Goal: Task Accomplishment & Management: Complete application form

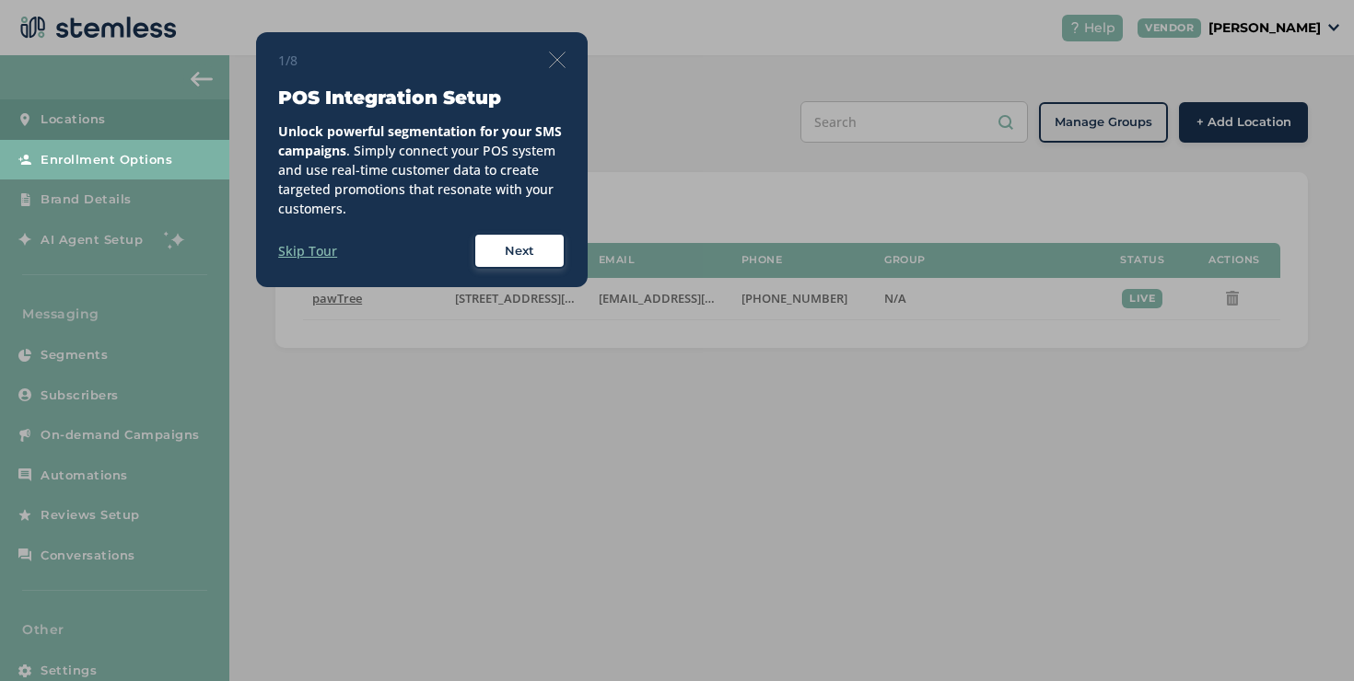
click at [571, 54] on div "1/8 POS Integration Setup Unlock powerful segmentation for your SMS campaigns .…" at bounding box center [421, 160] width 331 height 256
click at [567, 55] on div "1/8 POS Integration Setup Unlock powerful segmentation for your SMS campaigns .…" at bounding box center [421, 160] width 331 height 256
click at [563, 55] on img at bounding box center [557, 60] width 17 height 17
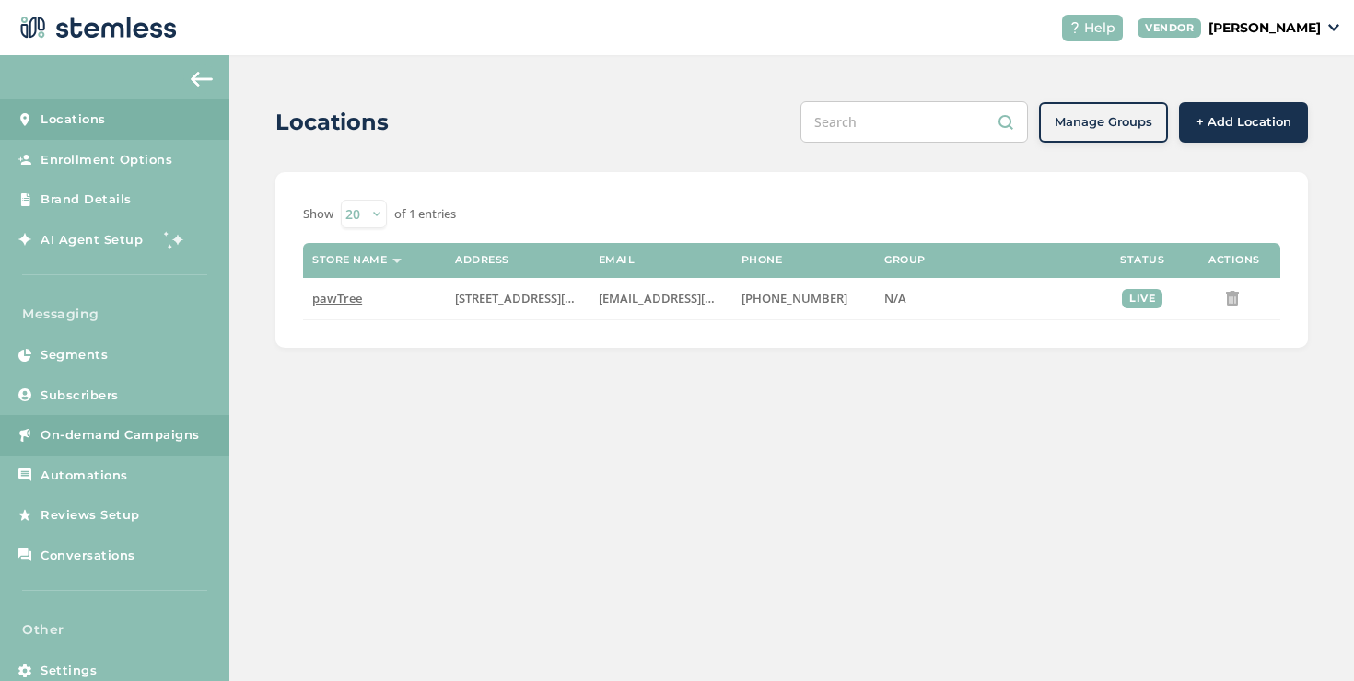
click at [129, 441] on span "On-demand Campaigns" at bounding box center [120, 435] width 159 height 18
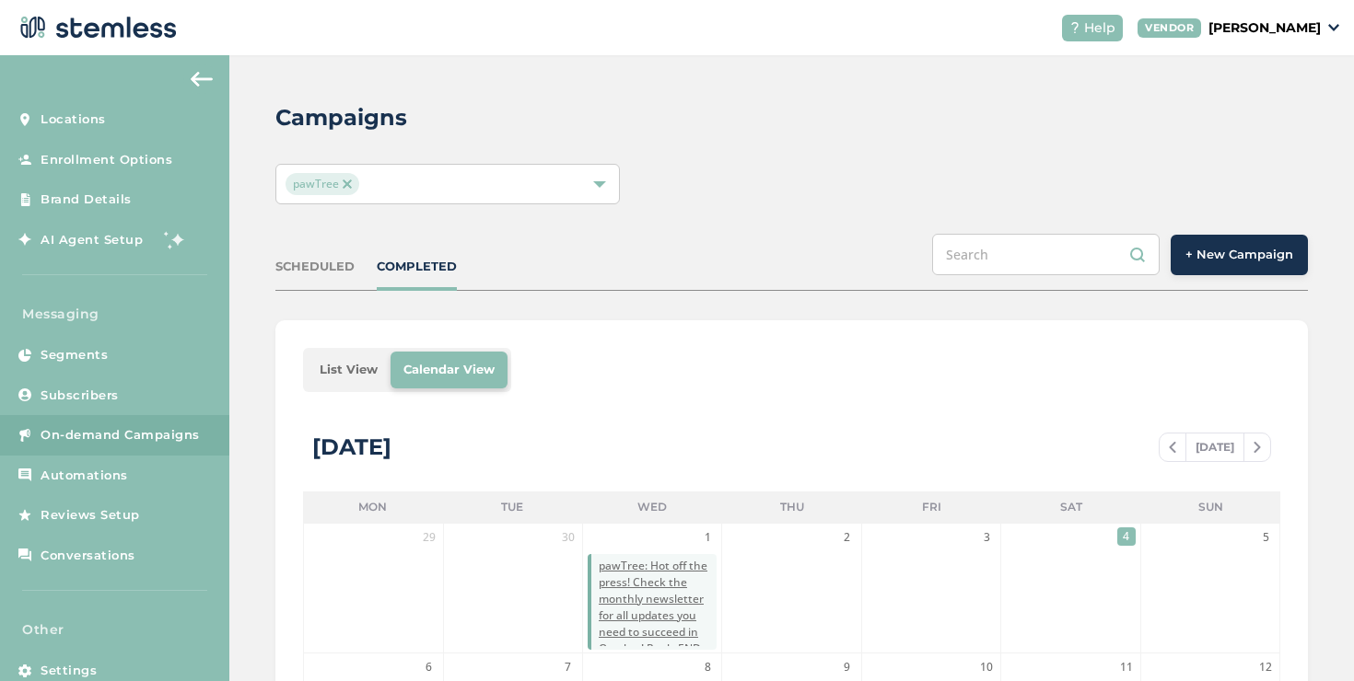
click at [345, 375] on li "List View" at bounding box center [349, 370] width 84 height 37
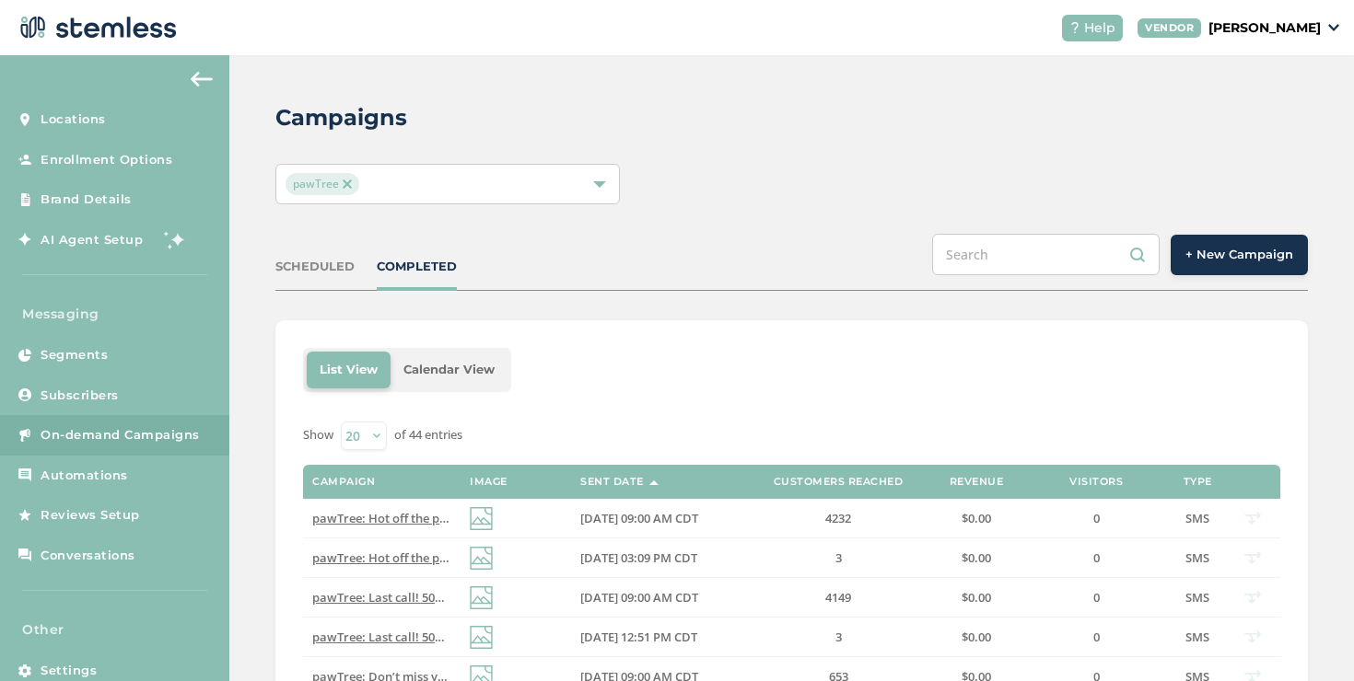
click at [297, 269] on div "SCHEDULED" at bounding box center [314, 267] width 79 height 18
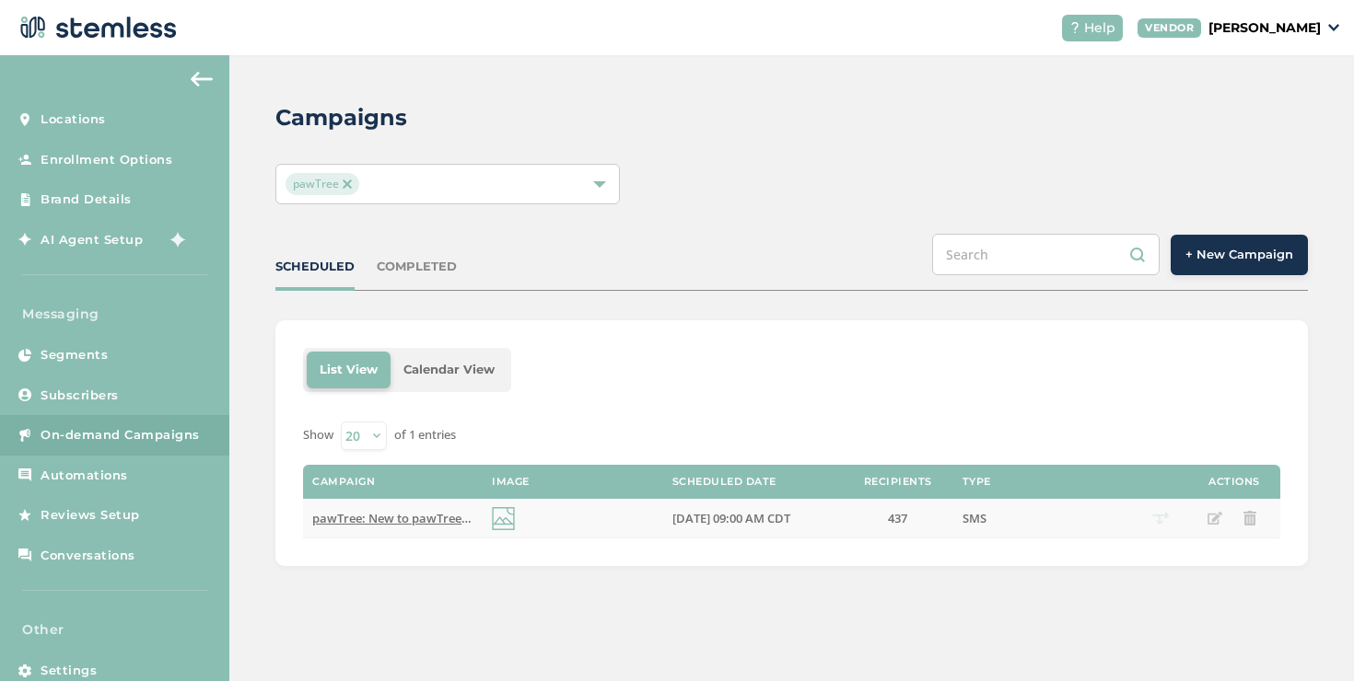
click at [395, 527] on td "pawTree: New to pawTree? We’ve got you! This video has the basics to help you g…" at bounding box center [393, 519] width 180 height 40
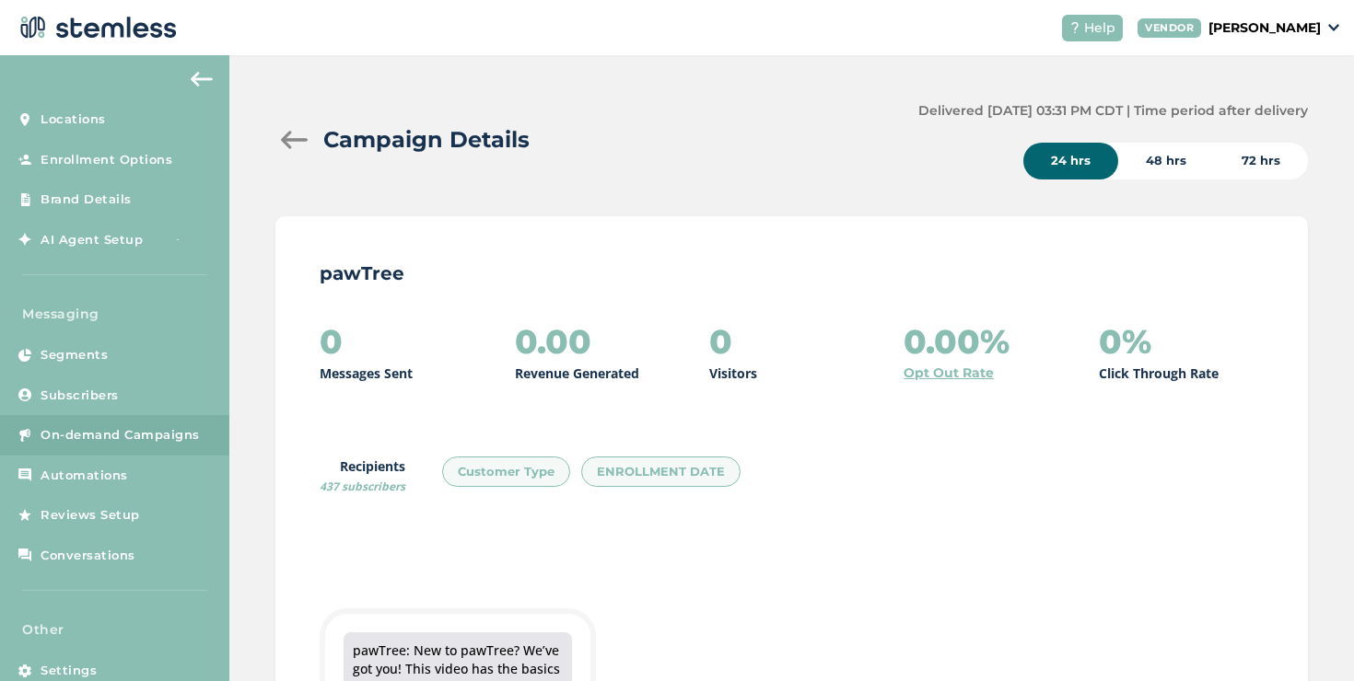
click at [297, 139] on div at bounding box center [293, 140] width 37 height 18
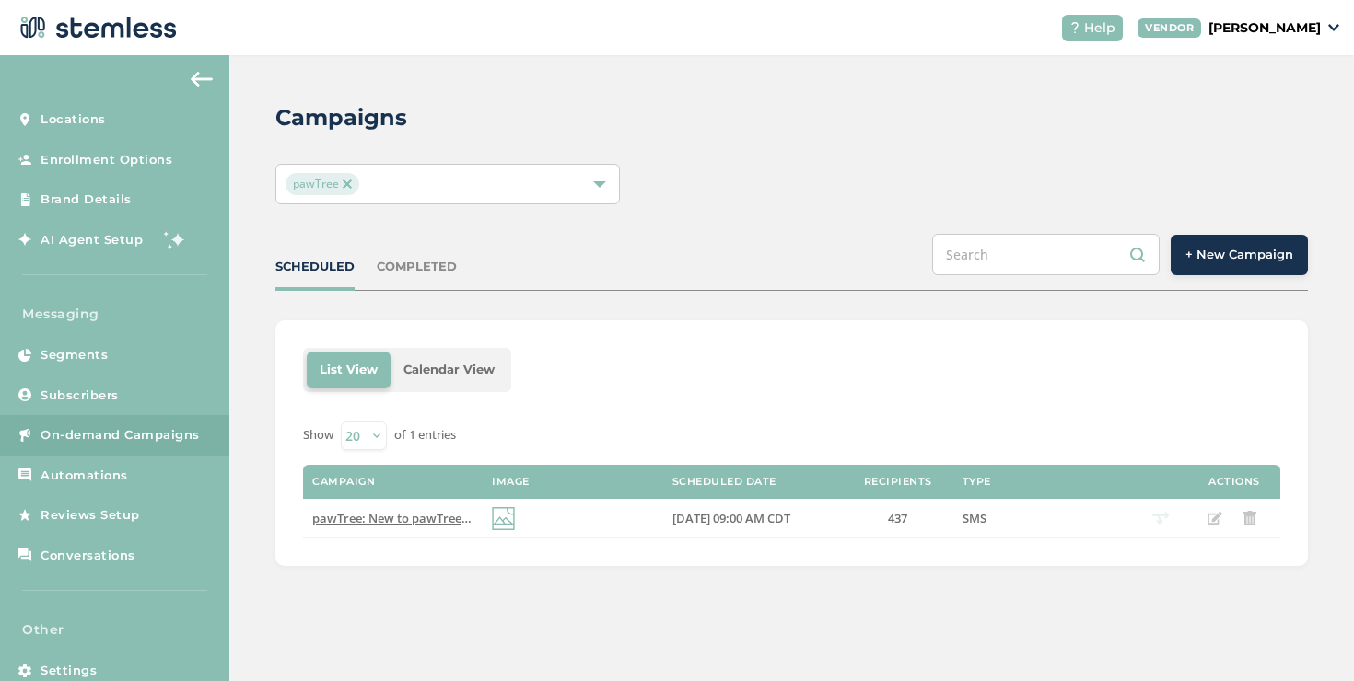
click at [1217, 262] on span "+ New Campaign" at bounding box center [1239, 255] width 108 height 18
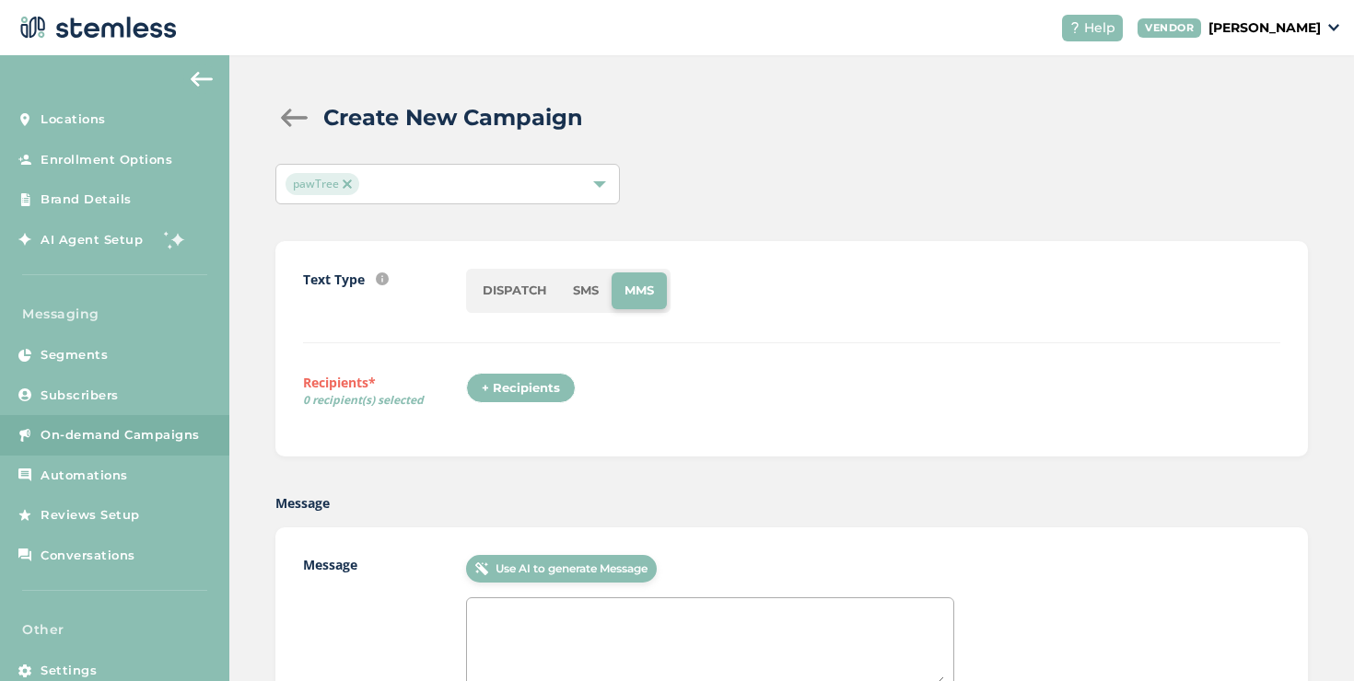
click at [541, 377] on div "+ Recipients" at bounding box center [521, 388] width 110 height 31
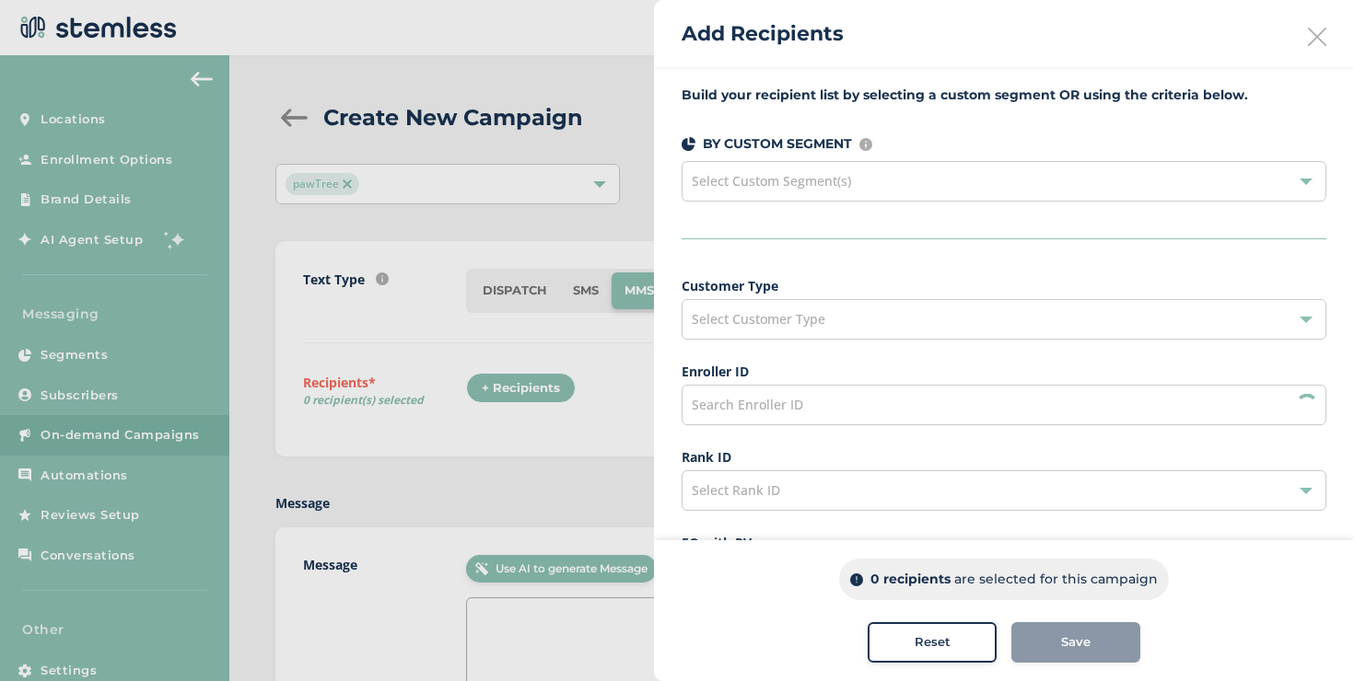
click at [750, 322] on span "Select Customer Type" at bounding box center [759, 318] width 134 height 17
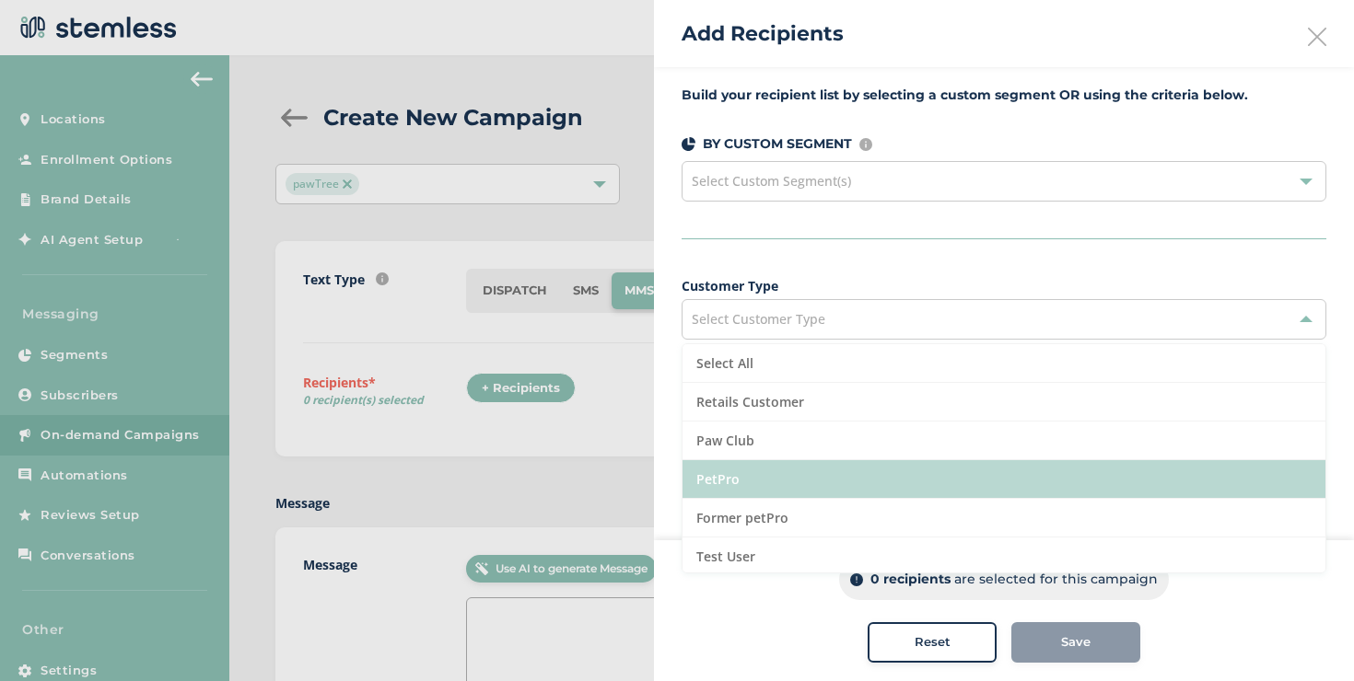
click at [736, 468] on li "PetPro" at bounding box center [1003, 479] width 643 height 39
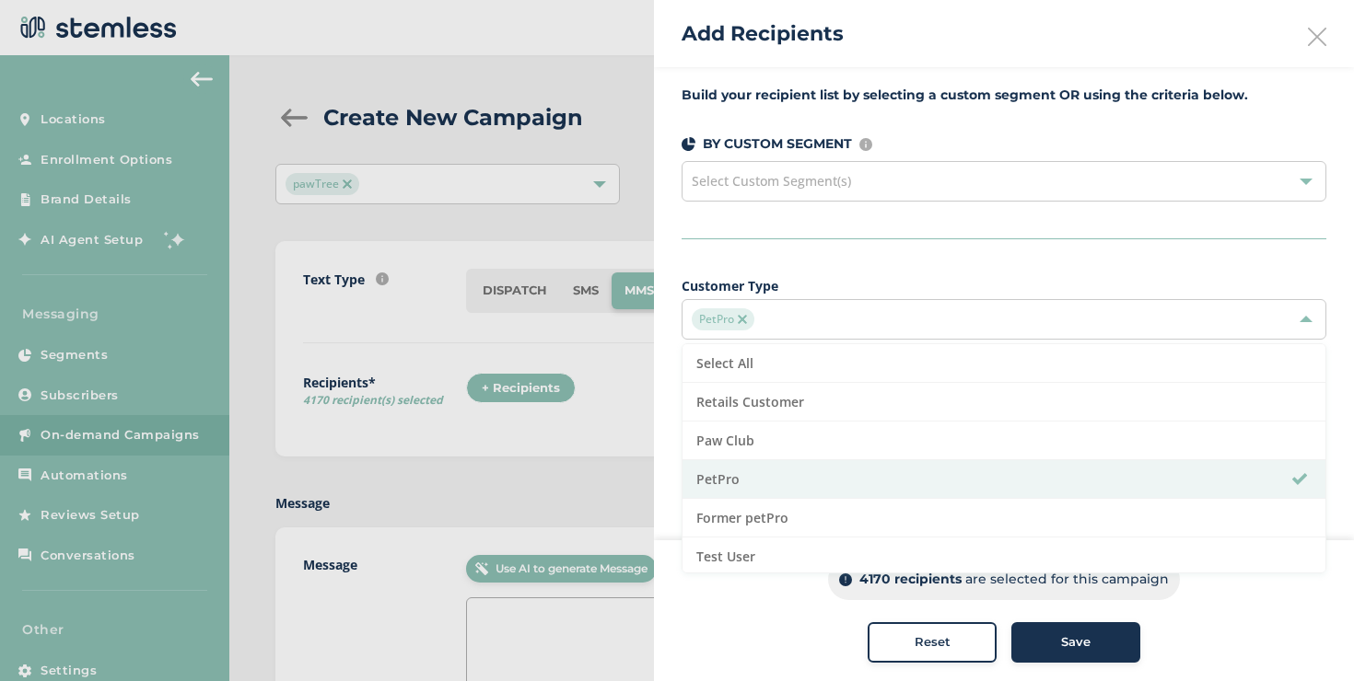
click at [665, 434] on div "Build your recipient list by selecting a custom segment OR using the criteria b…" at bounding box center [1004, 523] width 700 height 913
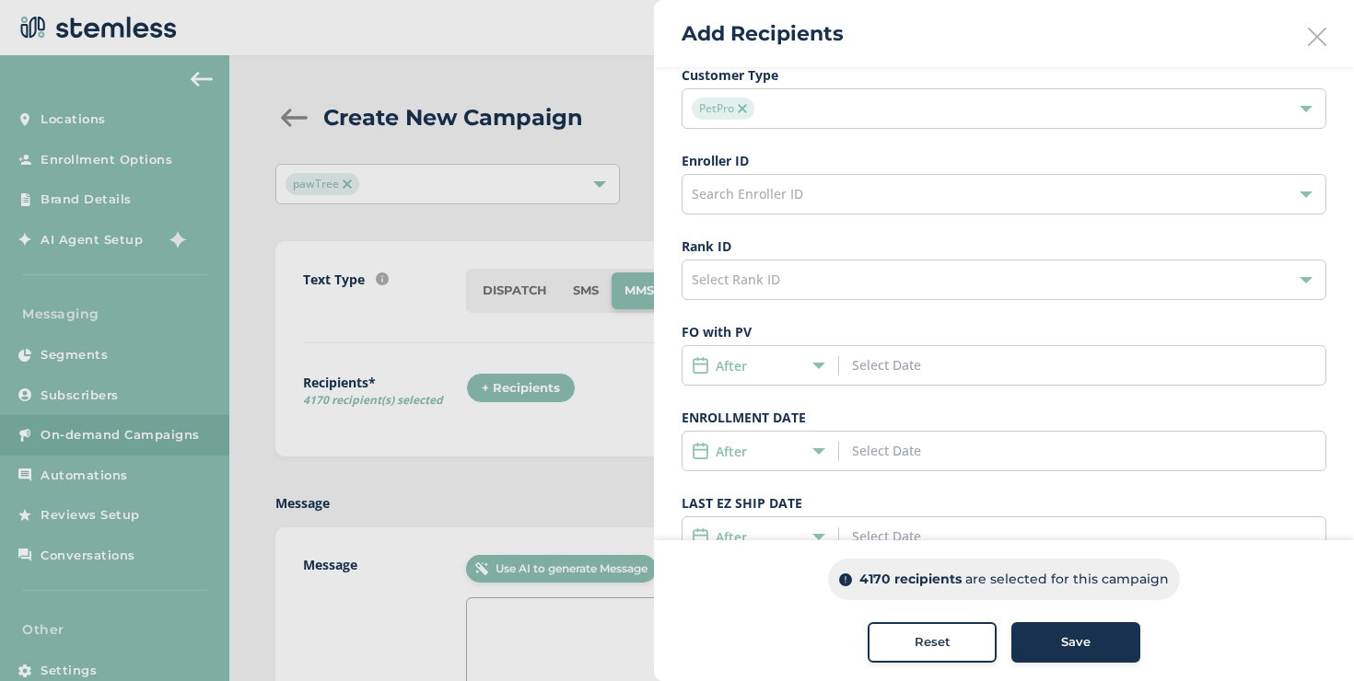
scroll to position [215, 0]
click at [786, 445] on div "After" at bounding box center [756, 447] width 128 height 19
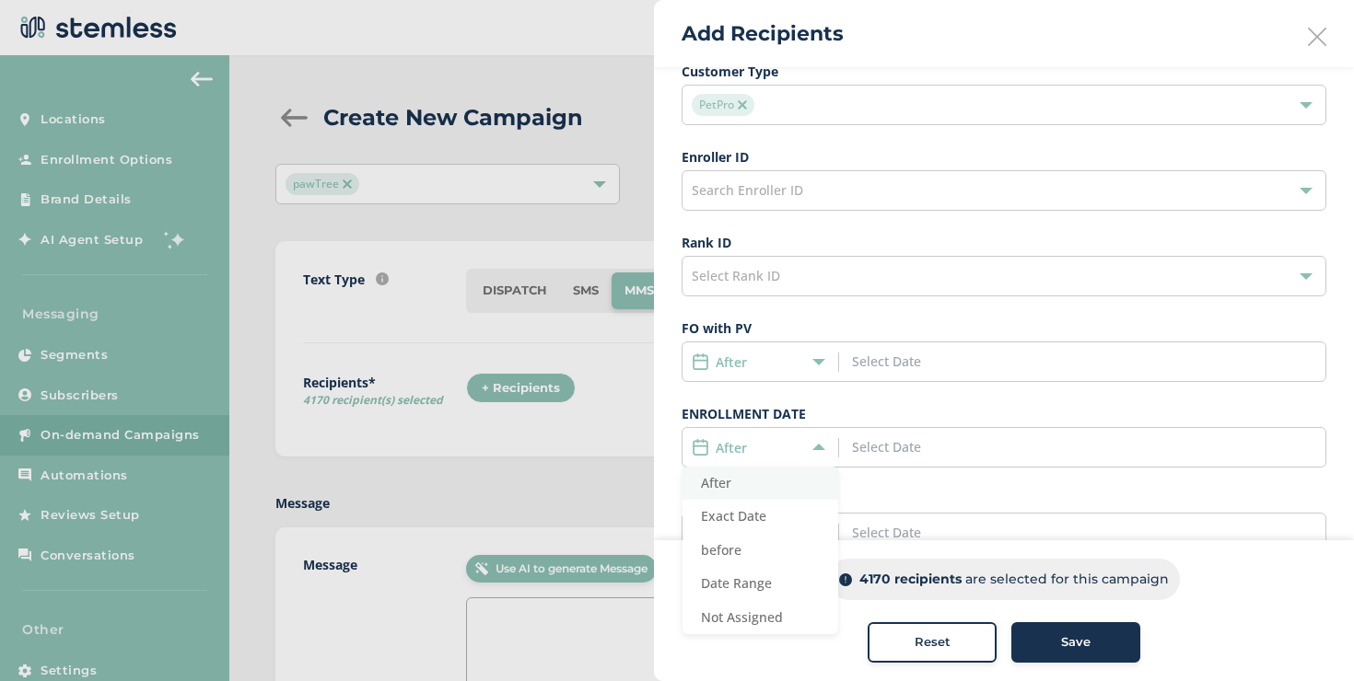
click at [745, 481] on li "After" at bounding box center [760, 484] width 156 height 34
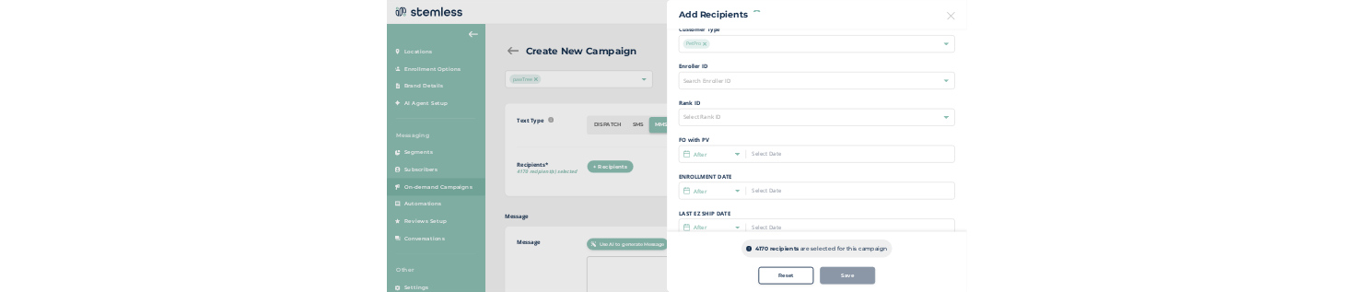
scroll to position [218, 0]
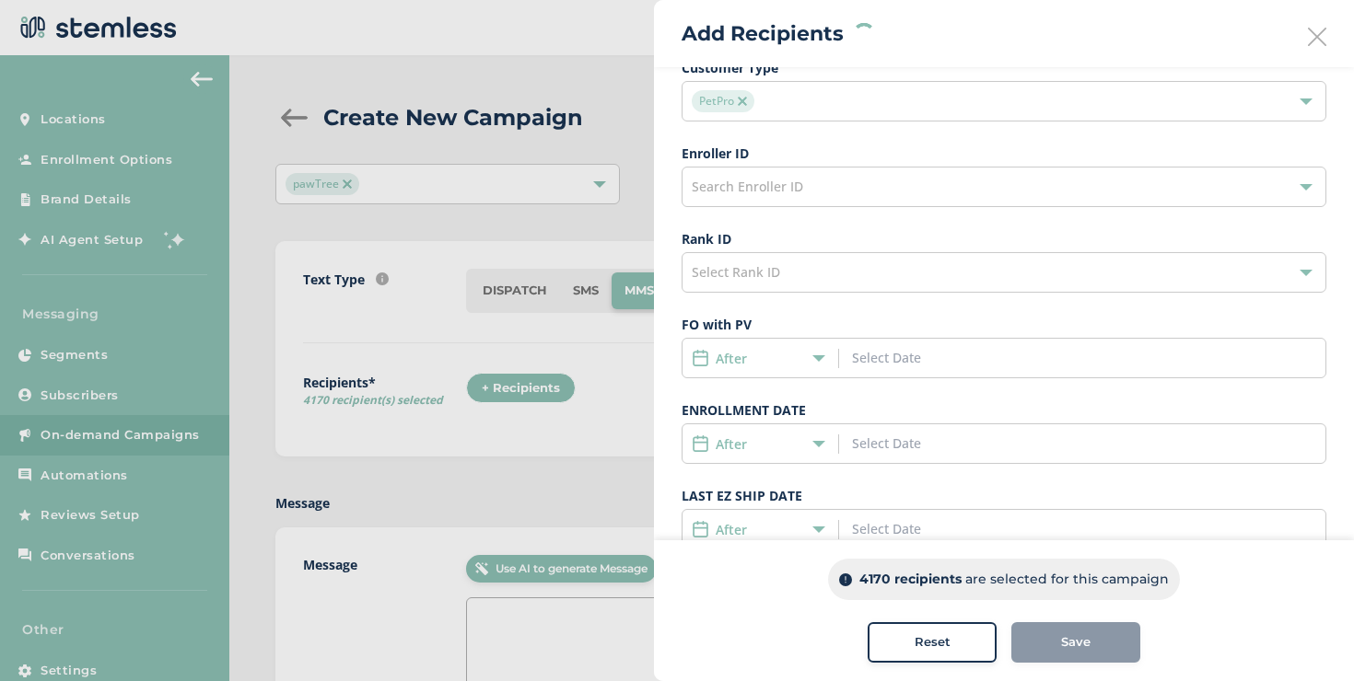
click at [886, 452] on div at bounding box center [935, 444] width 167 height 20
click at [885, 445] on input at bounding box center [935, 443] width 167 height 19
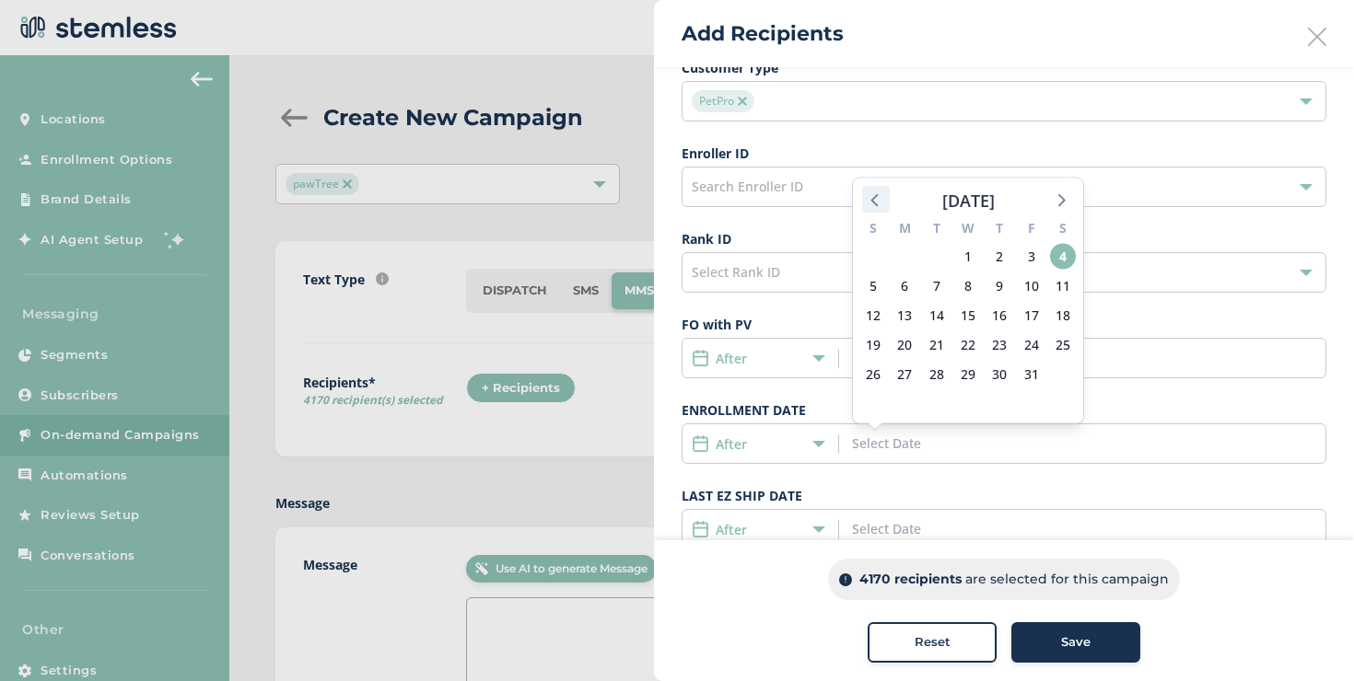
click at [883, 204] on icon at bounding box center [876, 200] width 24 height 24
click at [877, 201] on icon at bounding box center [876, 200] width 24 height 24
click at [939, 251] on span "1" at bounding box center [937, 257] width 26 height 26
type input "[DATE]"
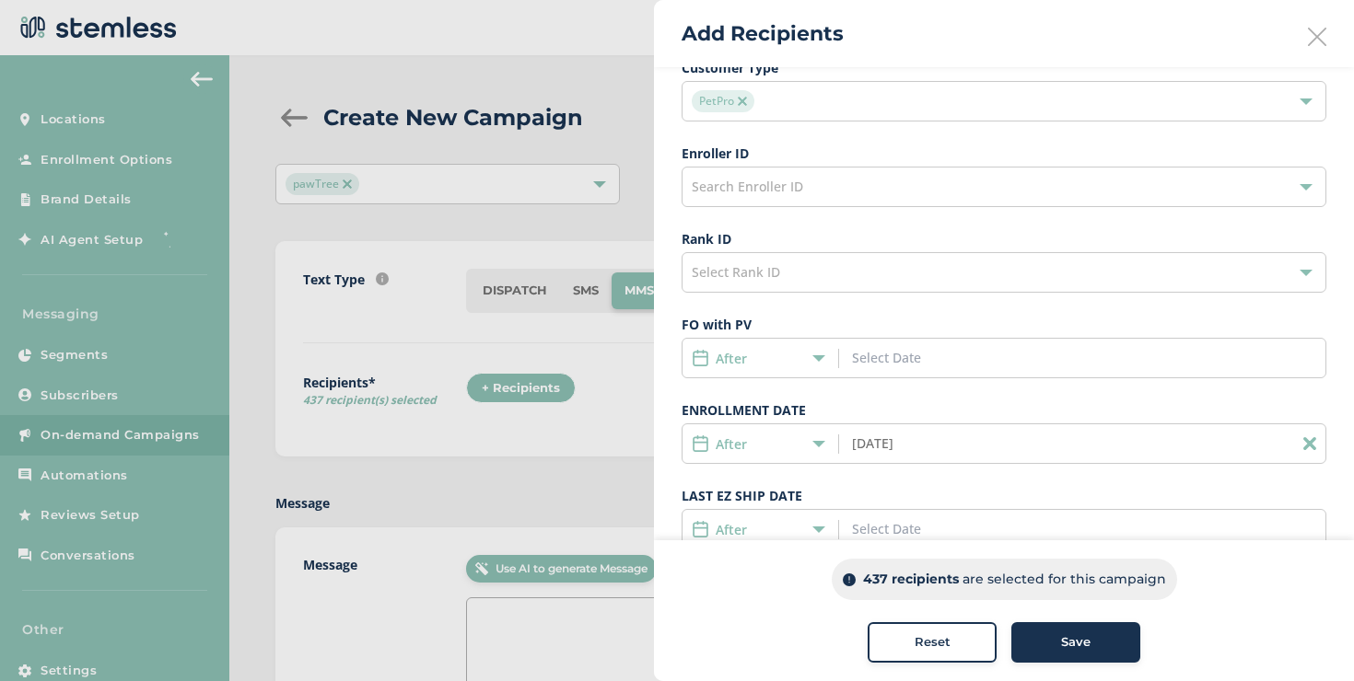
click at [945, 448] on input "[DATE]" at bounding box center [935, 443] width 167 height 19
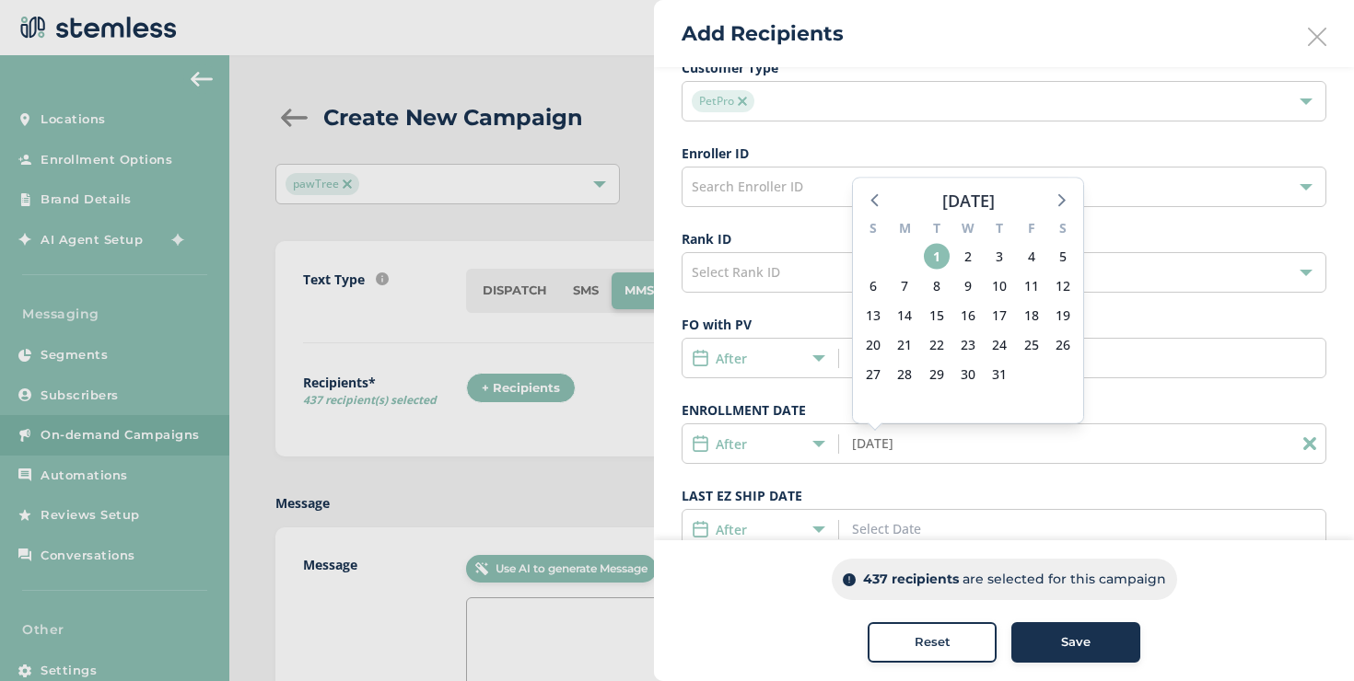
click at [824, 442] on icon at bounding box center [818, 443] width 13 height 13
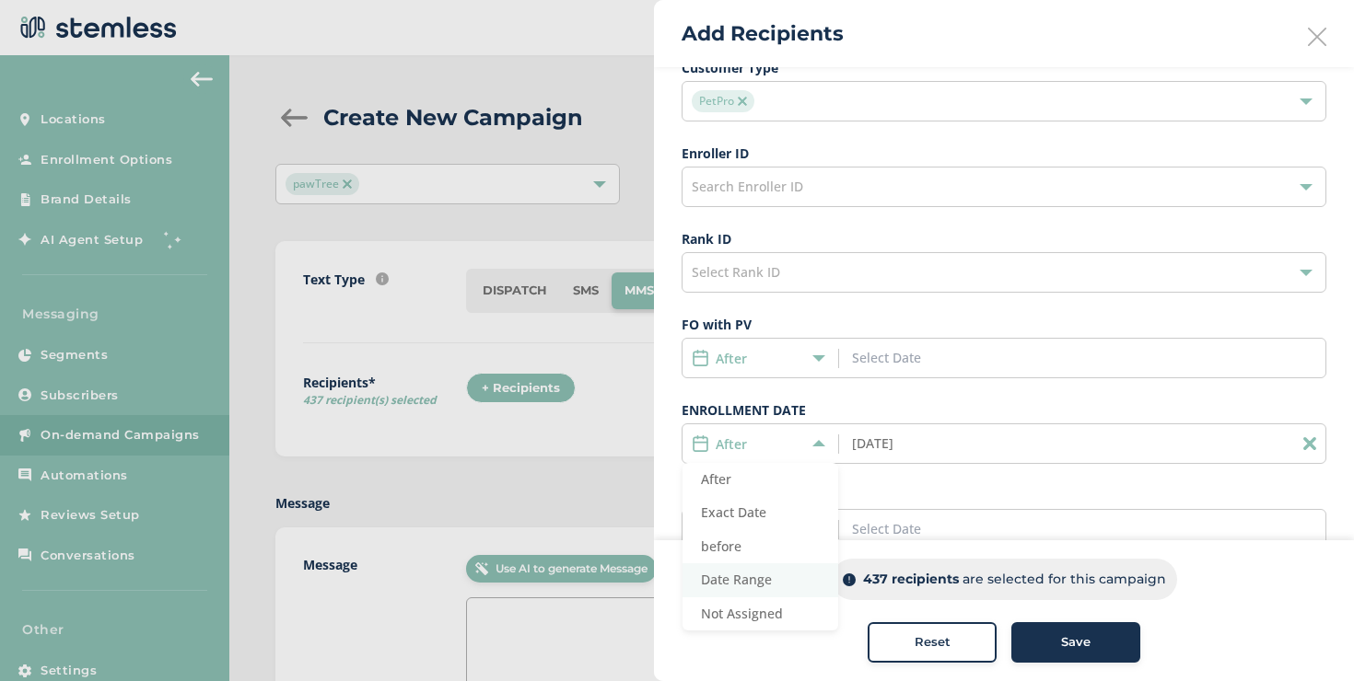
click at [773, 588] on li "Date Range" at bounding box center [760, 581] width 156 height 34
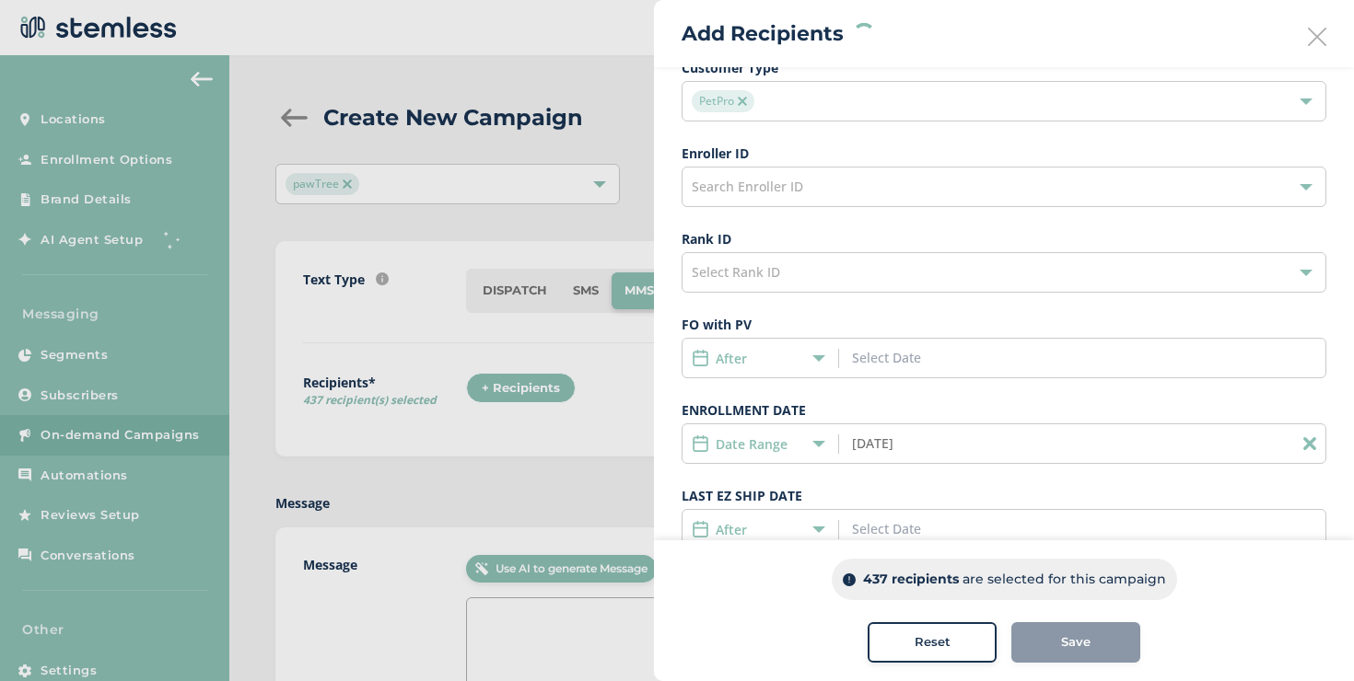
click at [941, 447] on input "[DATE]" at bounding box center [935, 443] width 167 height 19
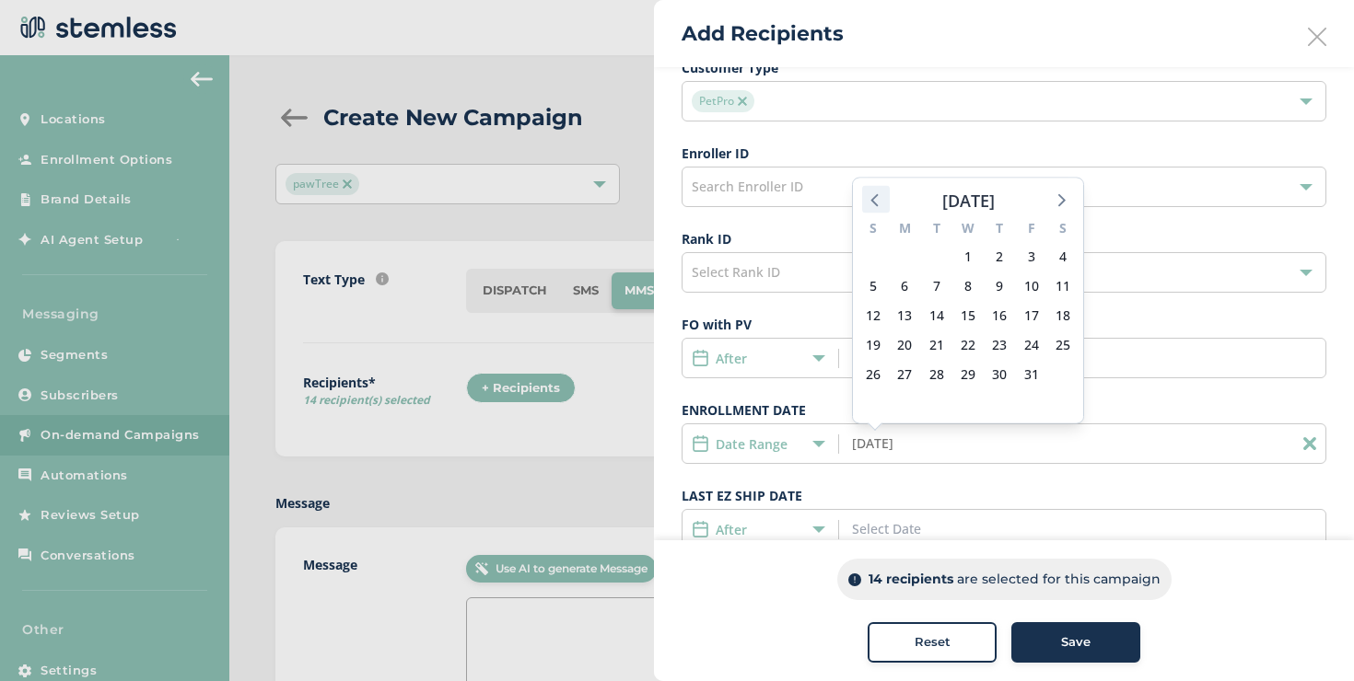
click at [878, 195] on icon at bounding box center [876, 200] width 24 height 24
click at [1028, 262] on span "1" at bounding box center [1031, 257] width 26 height 26
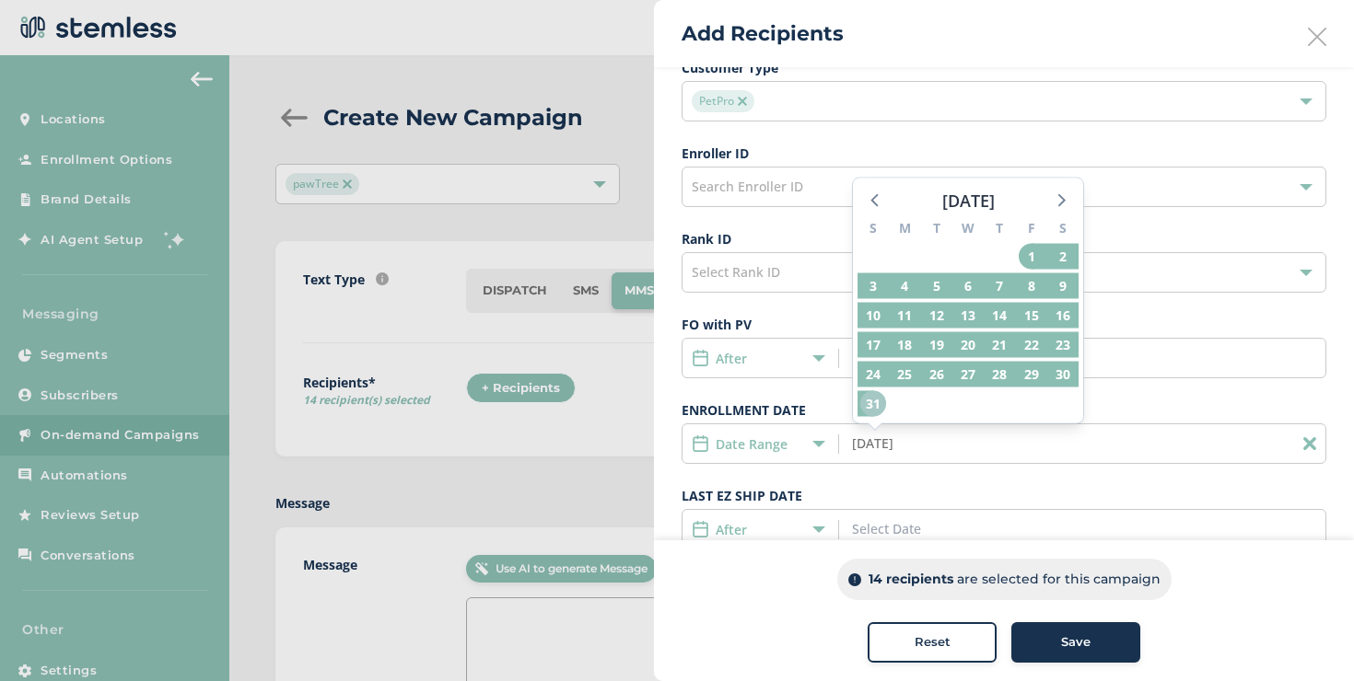
click at [870, 412] on span "31" at bounding box center [873, 404] width 26 height 26
type input "[DATE] - [DATE]"
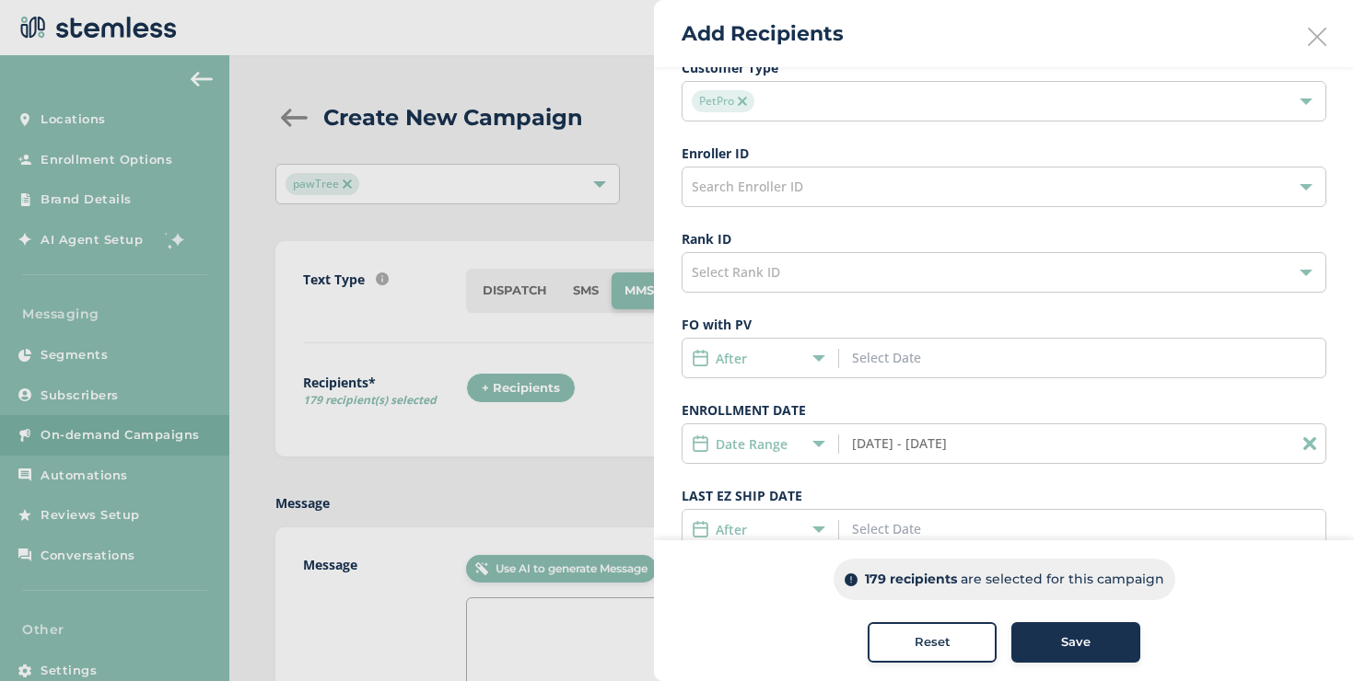
click at [816, 441] on icon at bounding box center [818, 443] width 13 height 13
click at [744, 479] on li "After" at bounding box center [760, 480] width 156 height 34
click at [871, 446] on input "[DATE] - [DATE]" at bounding box center [935, 443] width 167 height 19
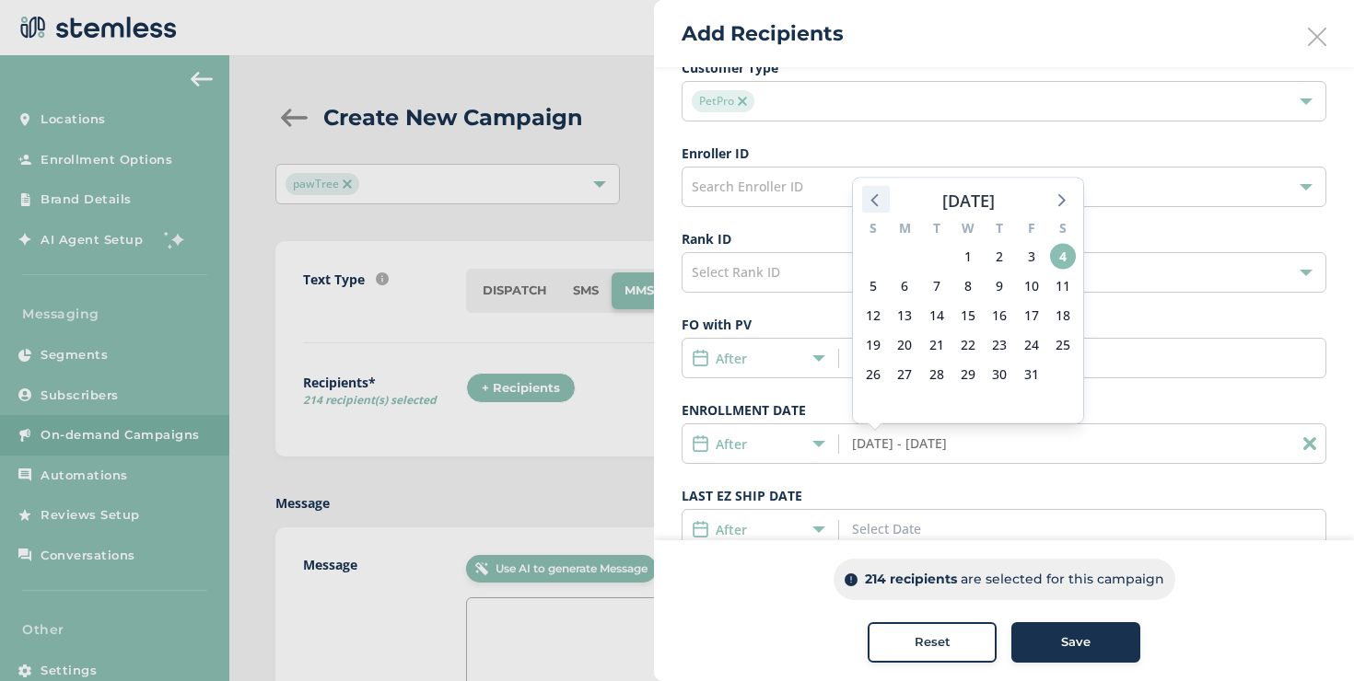
click at [873, 200] on icon at bounding box center [876, 200] width 24 height 24
click at [936, 262] on span "1" at bounding box center [937, 257] width 26 height 26
type input "[DATE]"
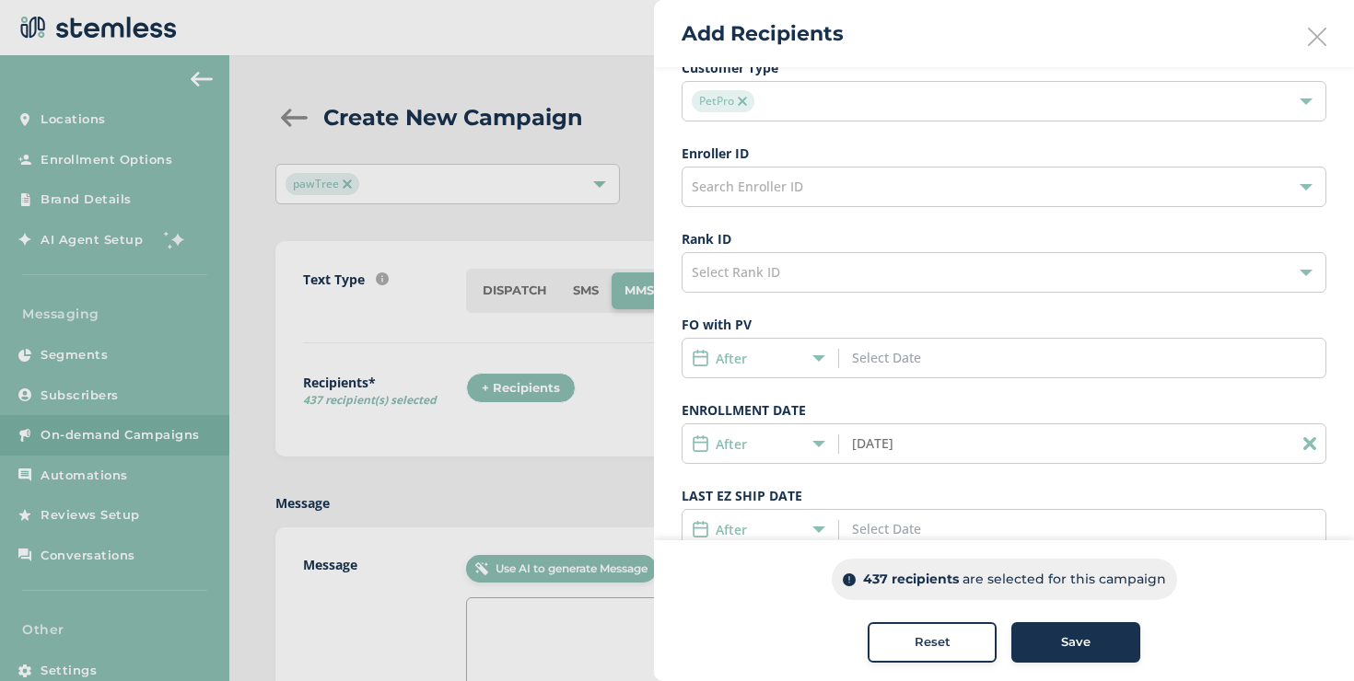
click at [317, 239] on div at bounding box center [677, 340] width 1354 height 681
click at [1313, 32] on icon at bounding box center [1317, 37] width 18 height 18
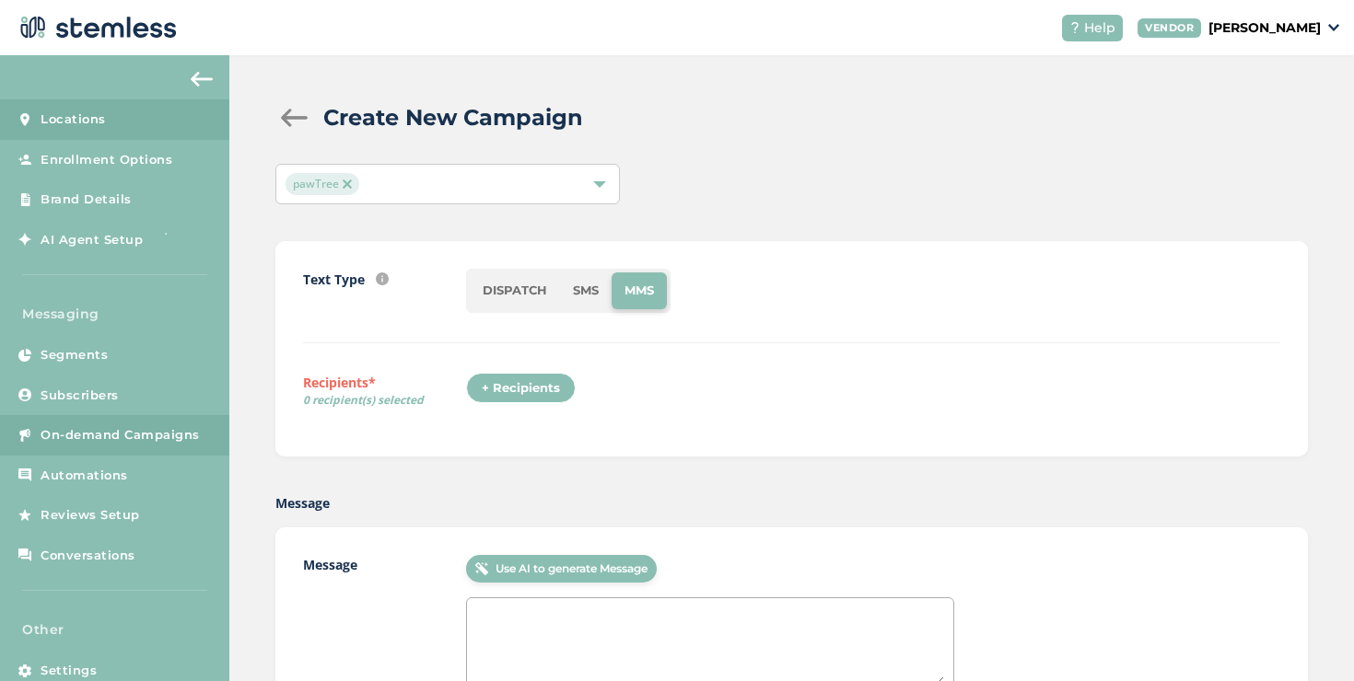
click at [90, 111] on span "Locations" at bounding box center [73, 119] width 65 height 18
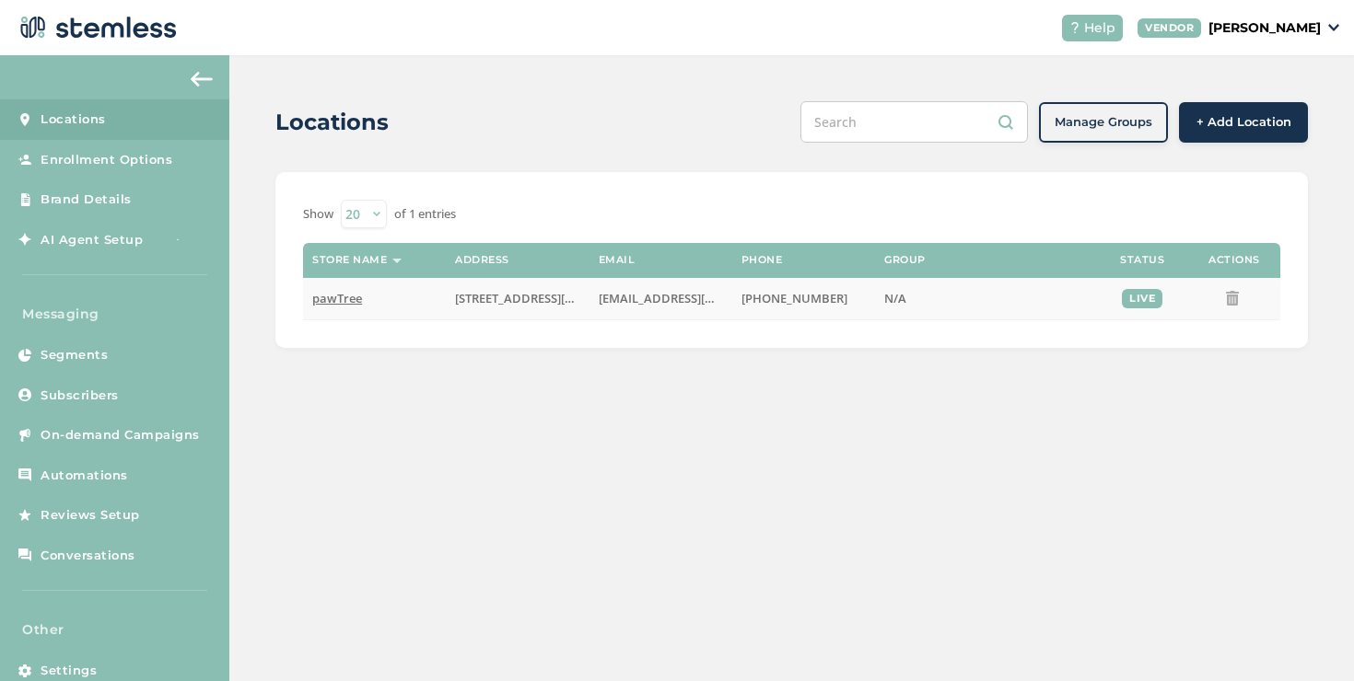
click at [353, 290] on span "pawTree" at bounding box center [337, 298] width 50 height 17
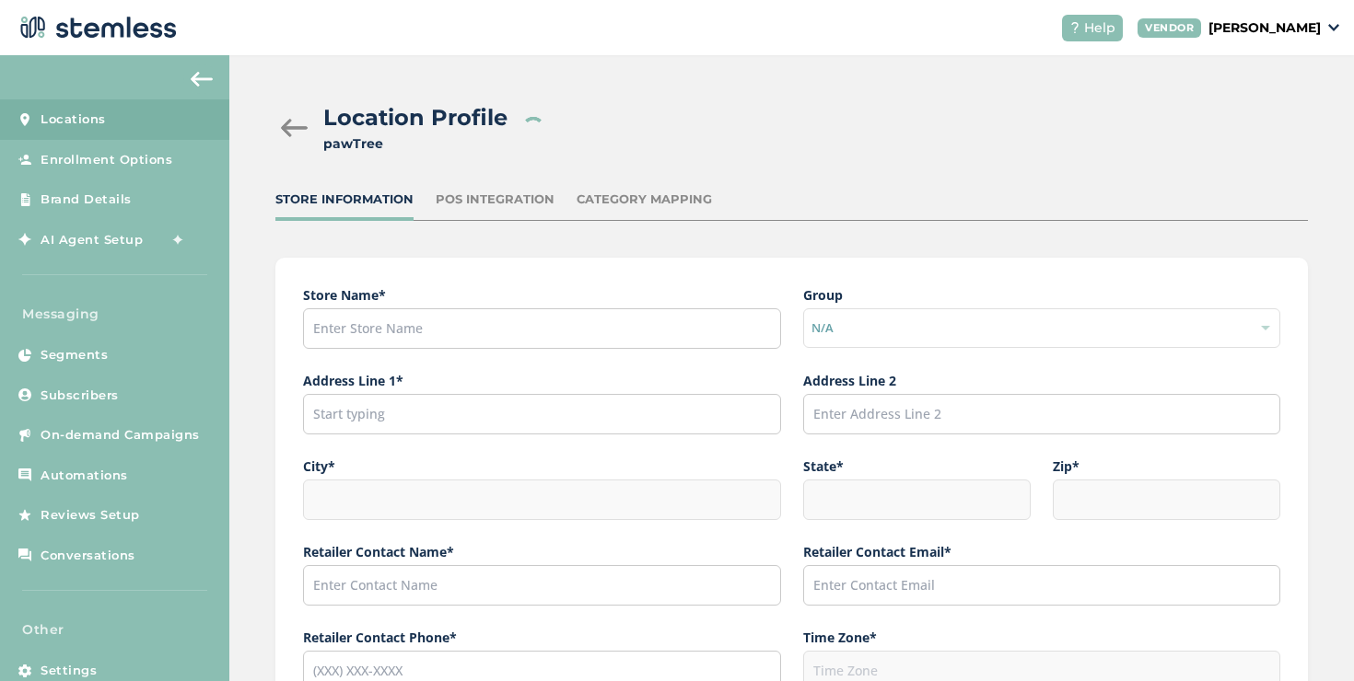
type input "pawTree"
type input "[STREET_ADDRESS][PERSON_NAME]"
type input "Suite 150"
type input "Southlake"
type input "[GEOGRAPHIC_DATA]"
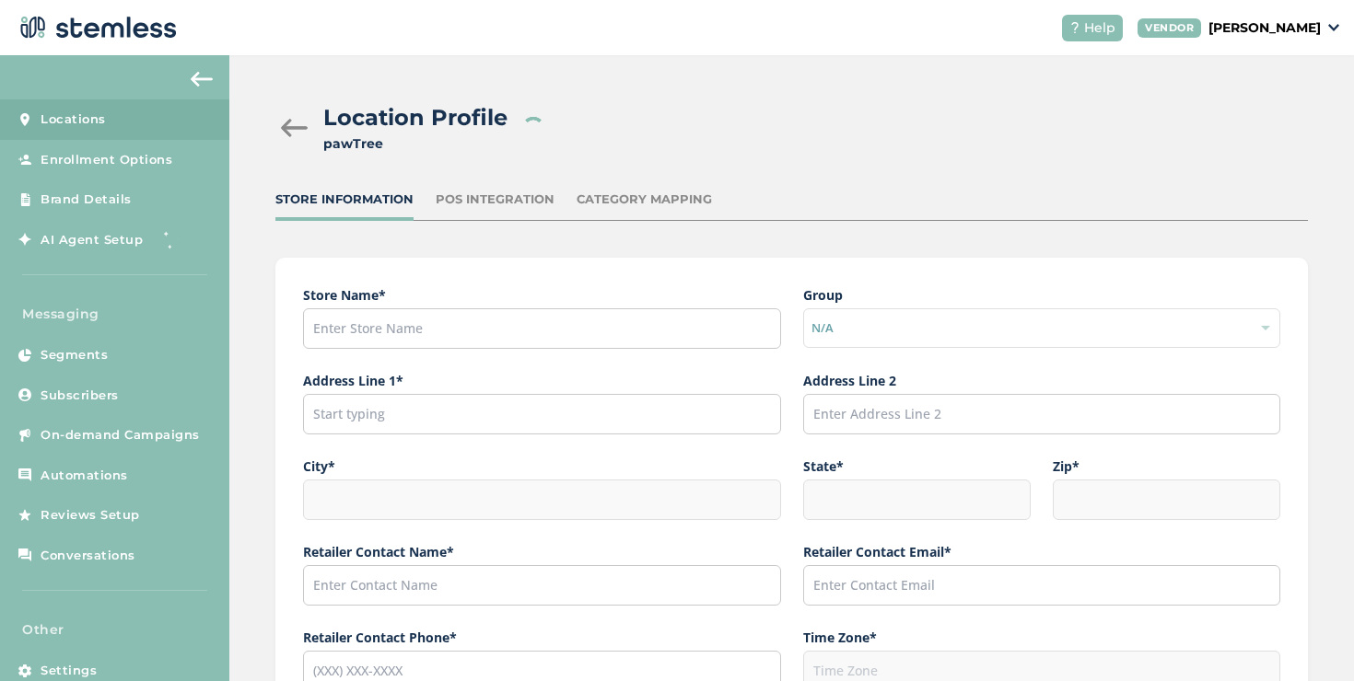
type input "76092"
type input "Support"
type input "[EMAIL_ADDRESS][DOMAIN_NAME]"
type input "[PHONE_NUMBER]"
type input "America/[GEOGRAPHIC_DATA]"
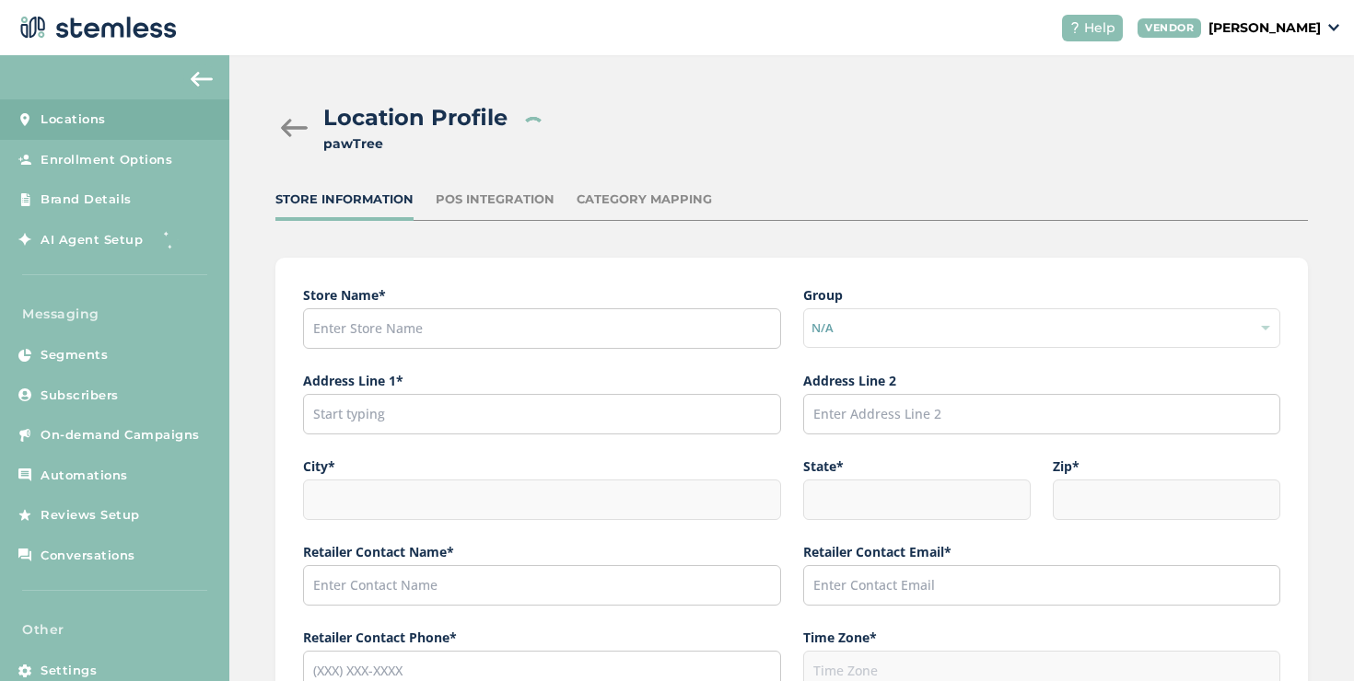
type input "[PHONE_NUMBER]"
type input "pawTree Support"
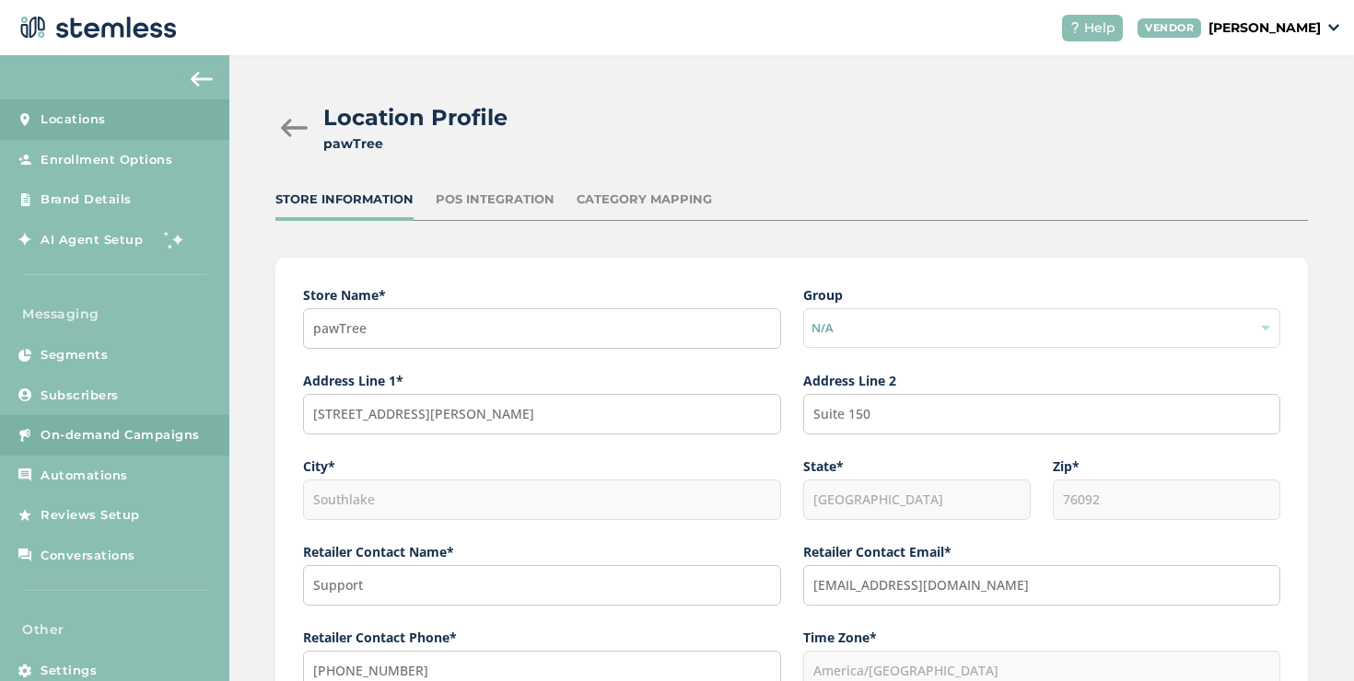
click at [148, 443] on span "On-demand Campaigns" at bounding box center [120, 435] width 159 height 18
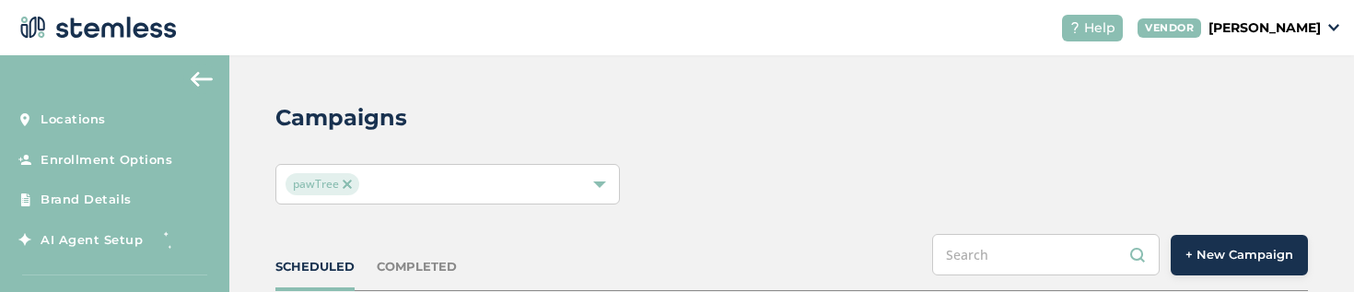
click at [1207, 246] on span "+ New Campaign" at bounding box center [1239, 255] width 108 height 18
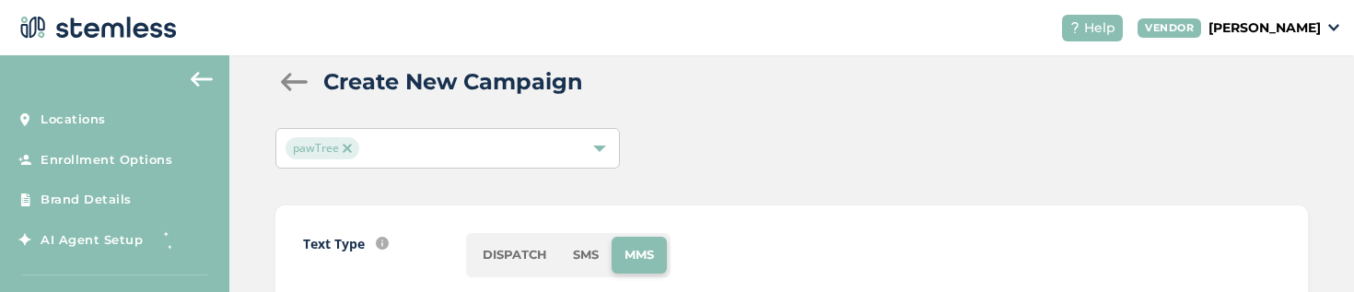
scroll to position [124, 0]
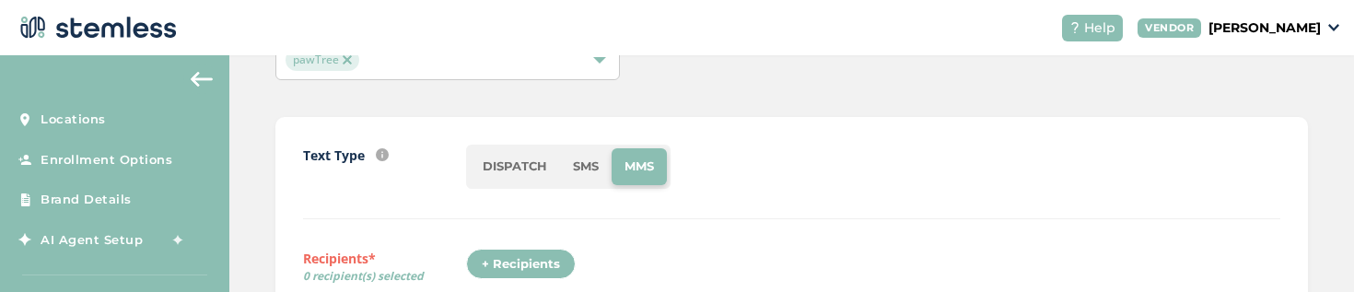
click at [533, 251] on div "+ Recipients" at bounding box center [521, 264] width 110 height 31
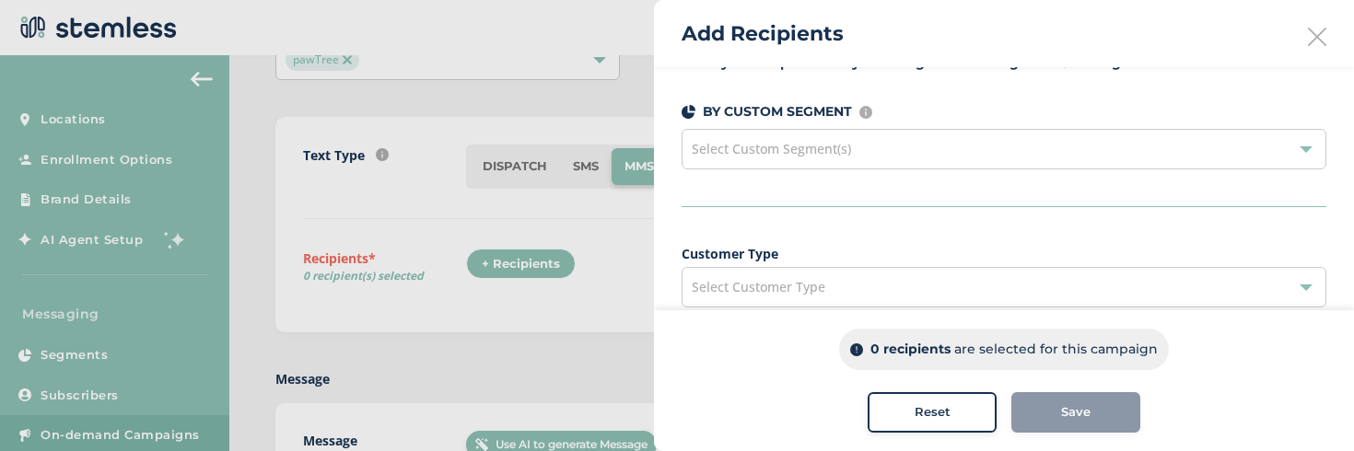
scroll to position [26, 0]
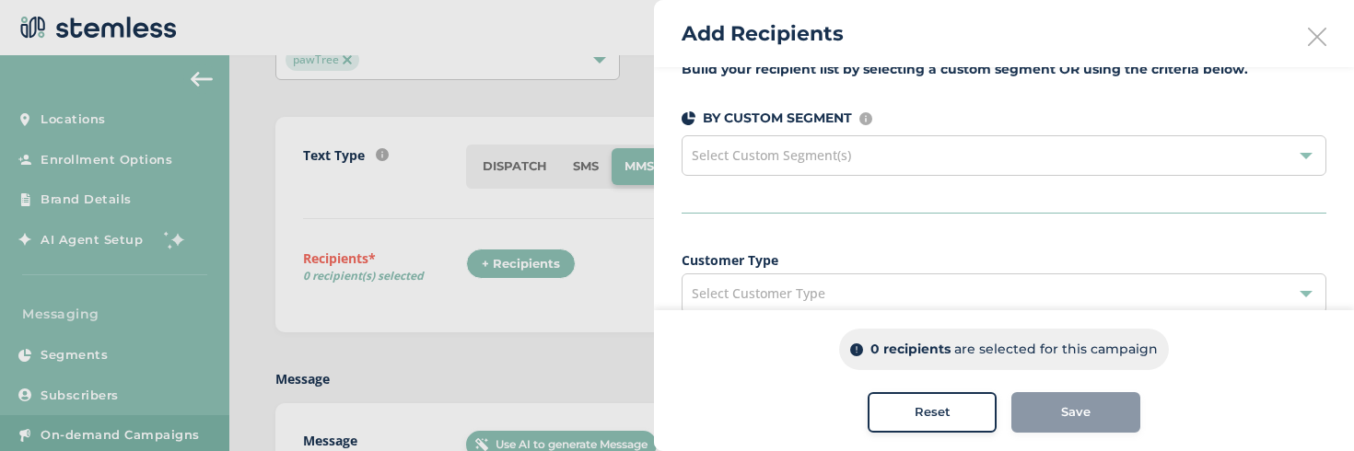
click at [806, 272] on span "Customer Type Select Customer Type" at bounding box center [1003, 282] width 645 height 64
click at [808, 277] on div "Select Customer Type" at bounding box center [1003, 293] width 645 height 41
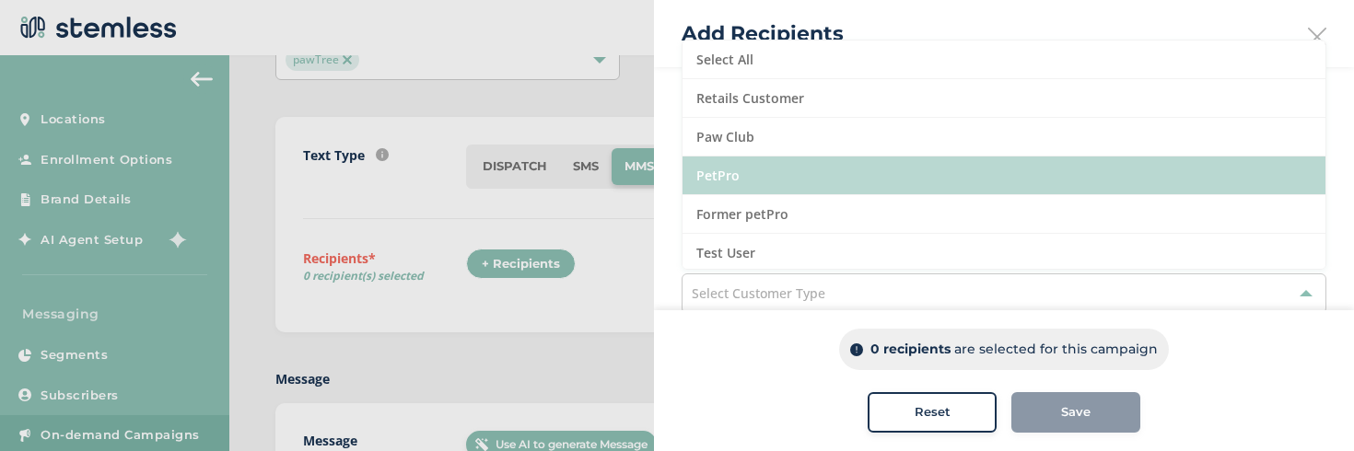
click at [754, 178] on li "PetPro" at bounding box center [1003, 176] width 643 height 39
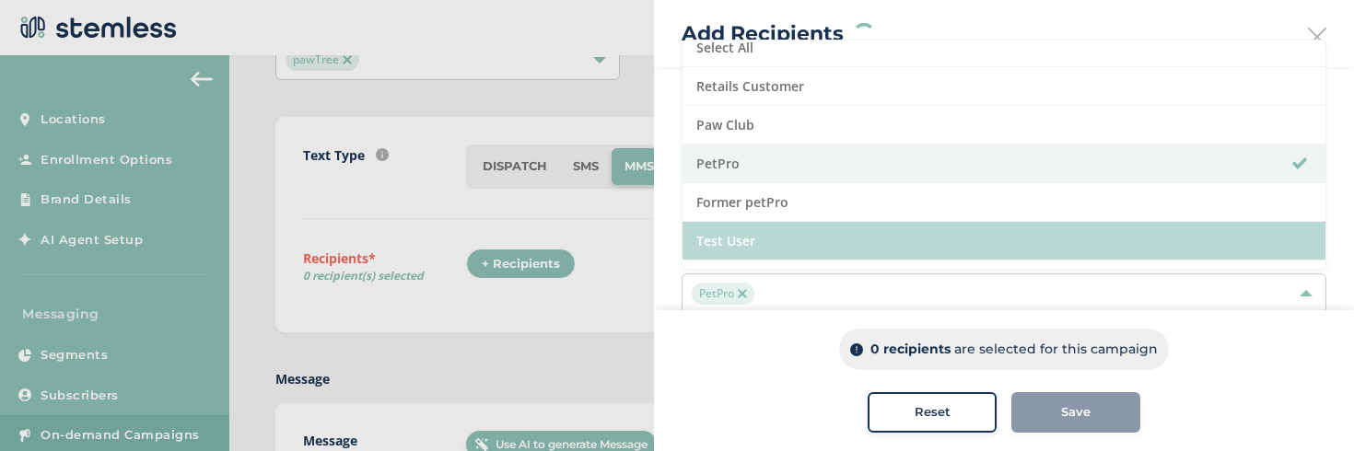
scroll to position [30, 0]
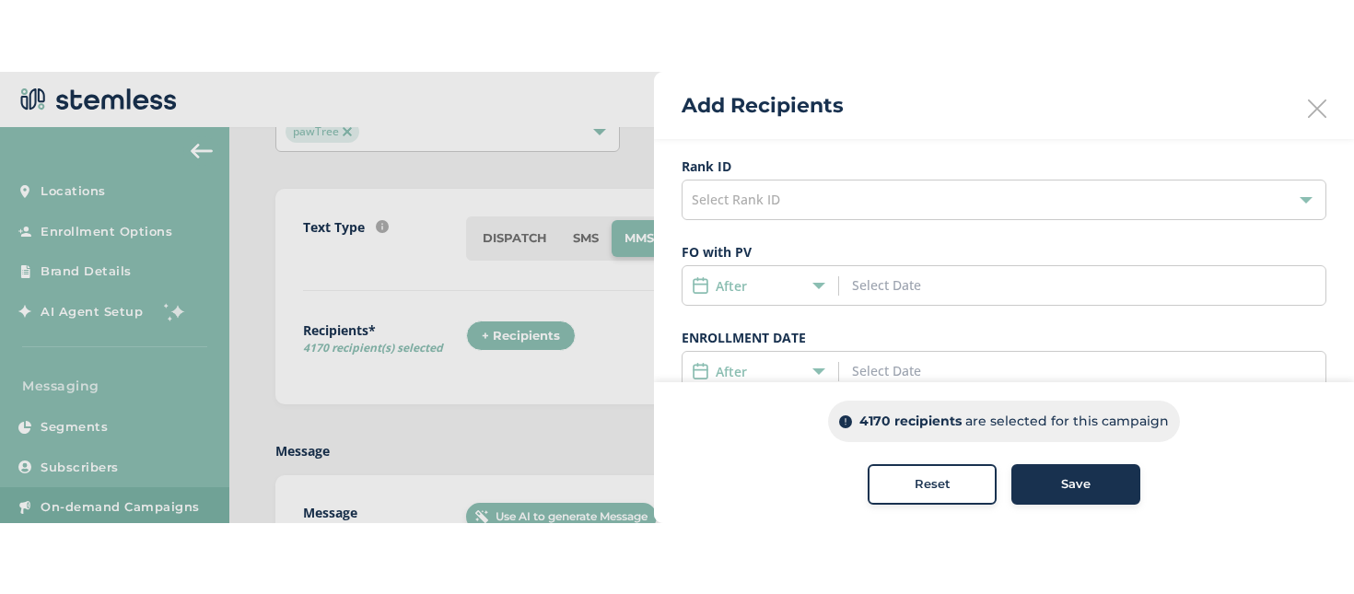
scroll to position [378, 0]
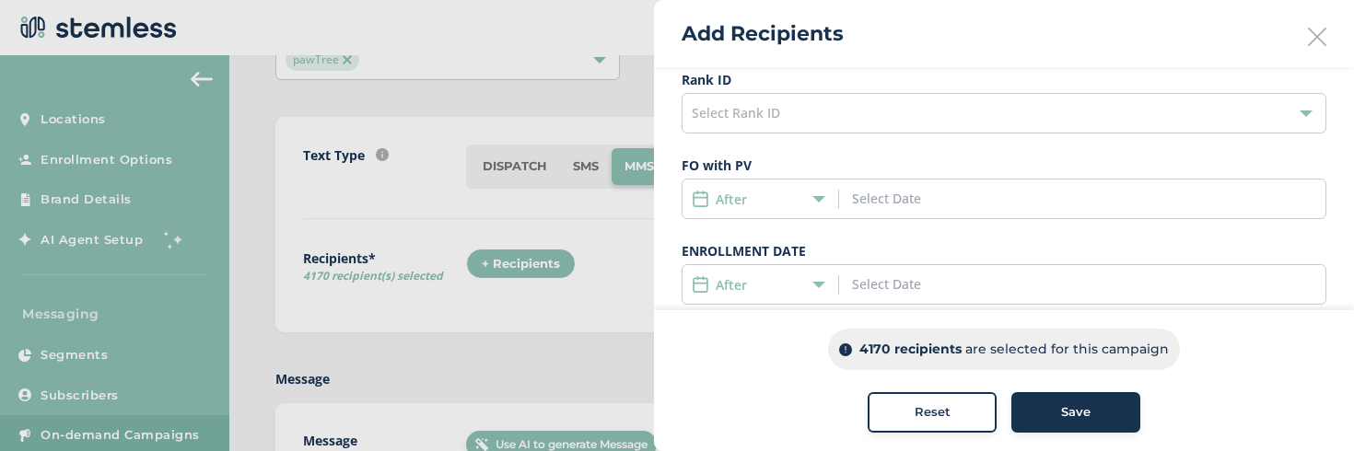
click at [816, 280] on icon at bounding box center [818, 284] width 13 height 13
click at [749, 318] on li "After" at bounding box center [760, 321] width 156 height 34
click at [855, 284] on input at bounding box center [935, 283] width 167 height 19
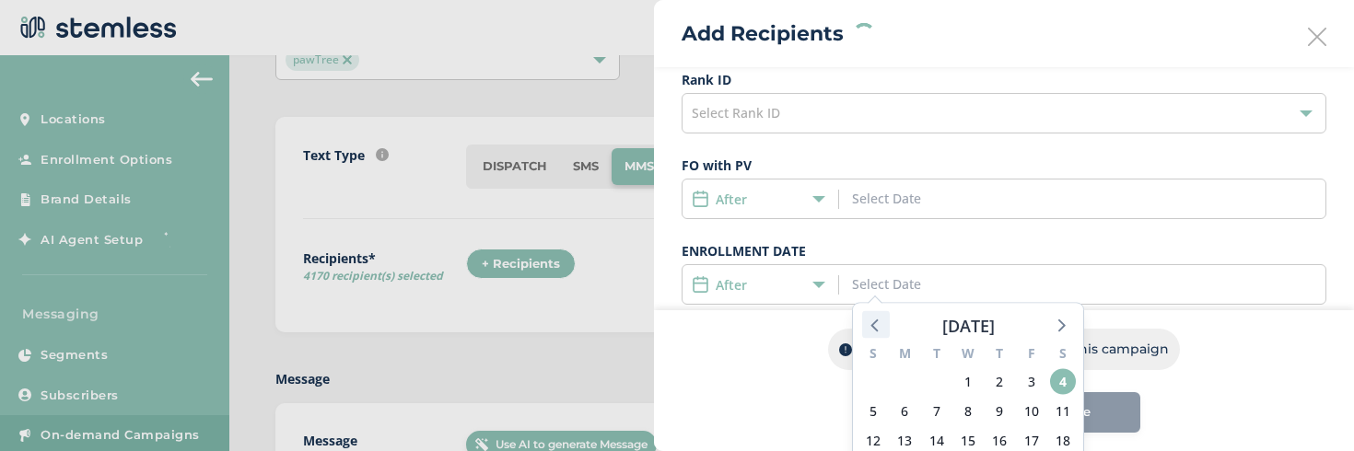
click at [865, 313] on icon at bounding box center [876, 325] width 24 height 24
click at [928, 382] on span "1" at bounding box center [937, 382] width 26 height 26
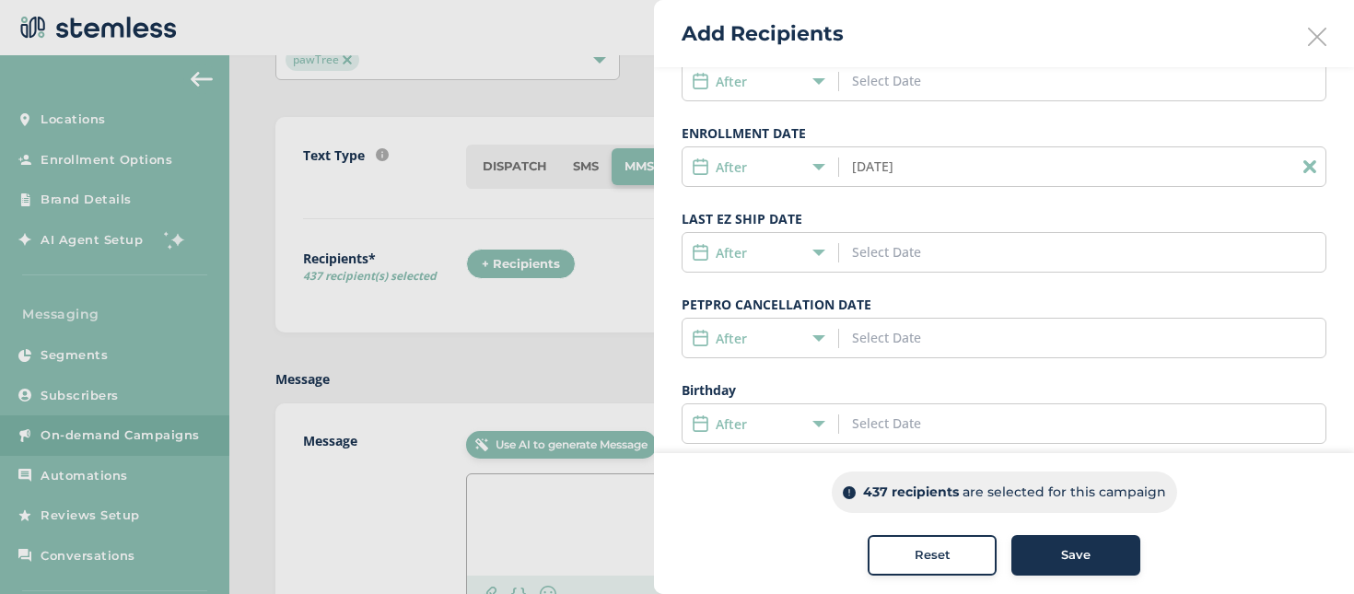
scroll to position [411, 0]
click at [825, 251] on div "After" at bounding box center [765, 251] width 147 height 19
click at [813, 247] on icon at bounding box center [818, 251] width 13 height 13
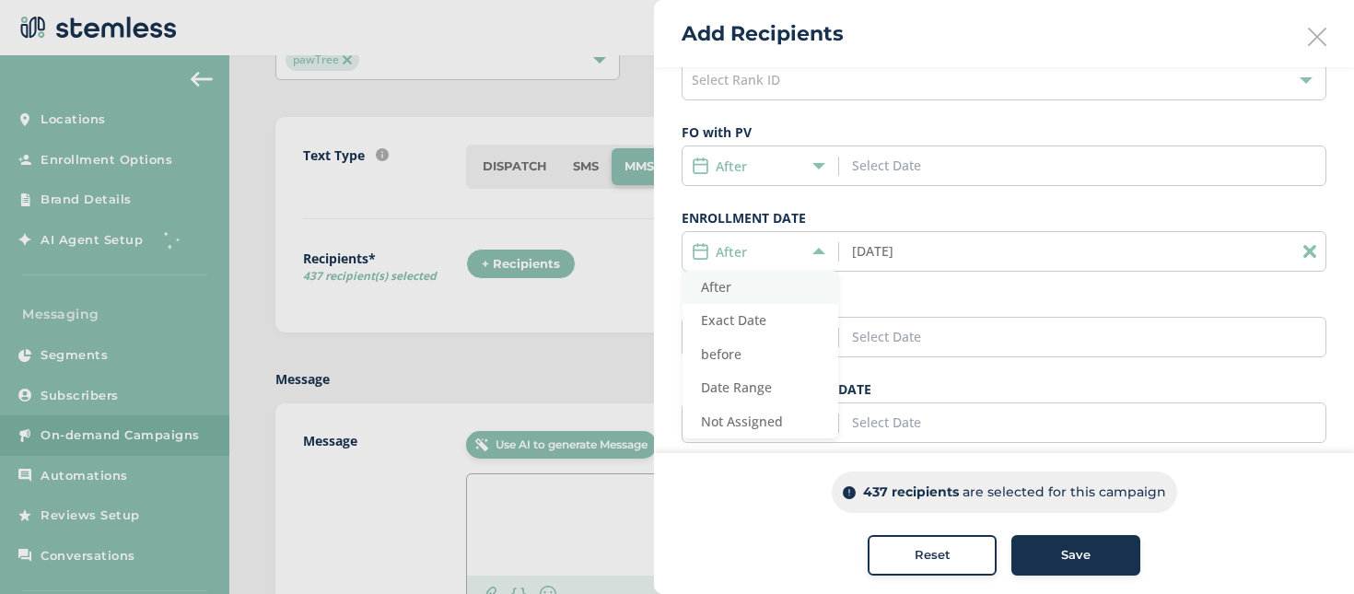
click at [727, 287] on span "After" at bounding box center [716, 286] width 30 height 17
click at [873, 249] on input "[DATE]" at bounding box center [935, 250] width 167 height 19
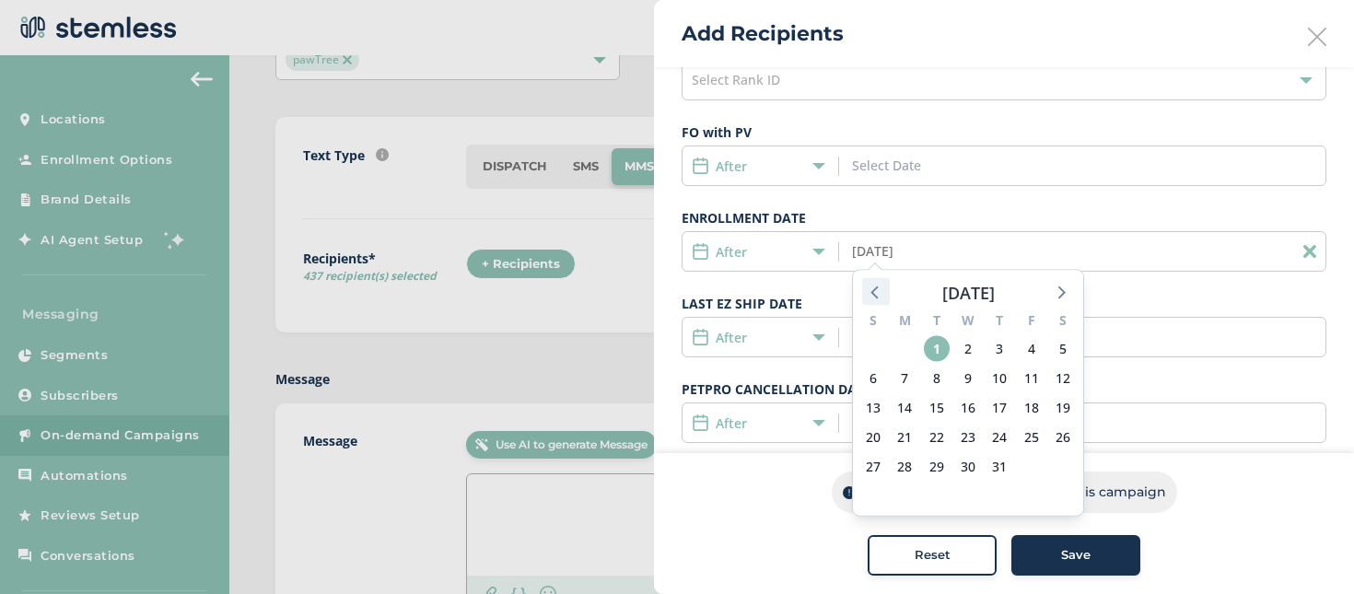
click at [881, 298] on icon at bounding box center [876, 292] width 24 height 24
click at [910, 459] on span "30" at bounding box center [904, 467] width 26 height 26
type input "[DATE]"
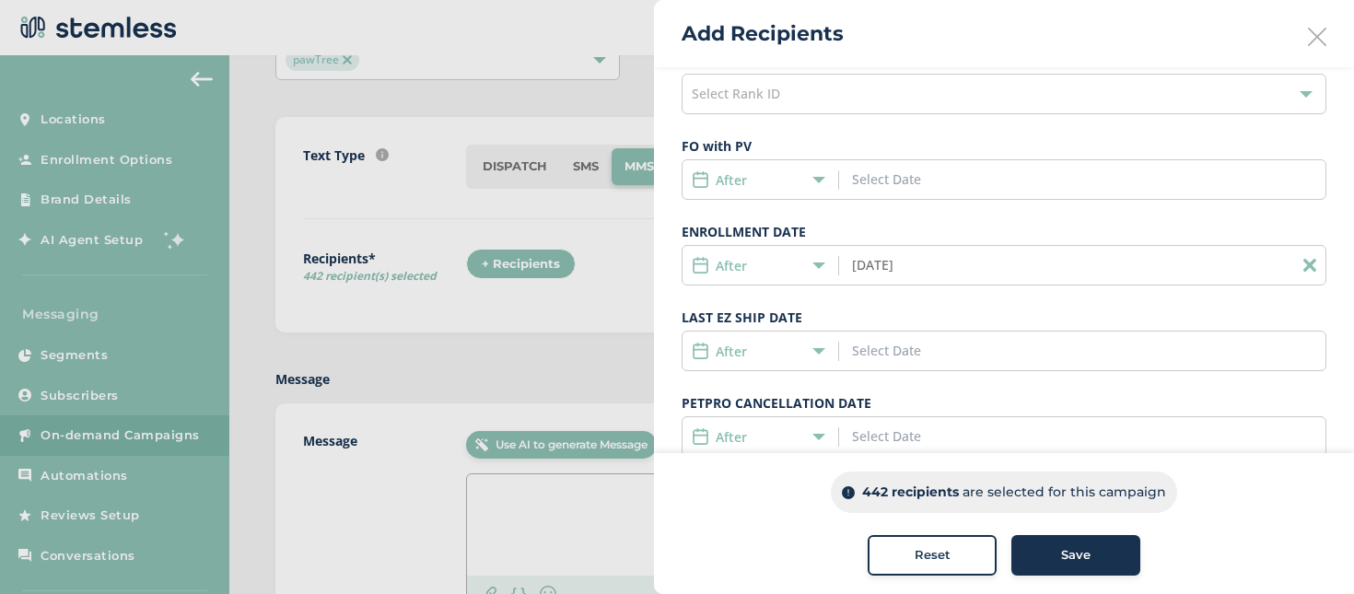
scroll to position [396, 0]
click at [815, 270] on icon at bounding box center [818, 266] width 13 height 13
click at [765, 427] on span "Not Assigned" at bounding box center [742, 435] width 82 height 17
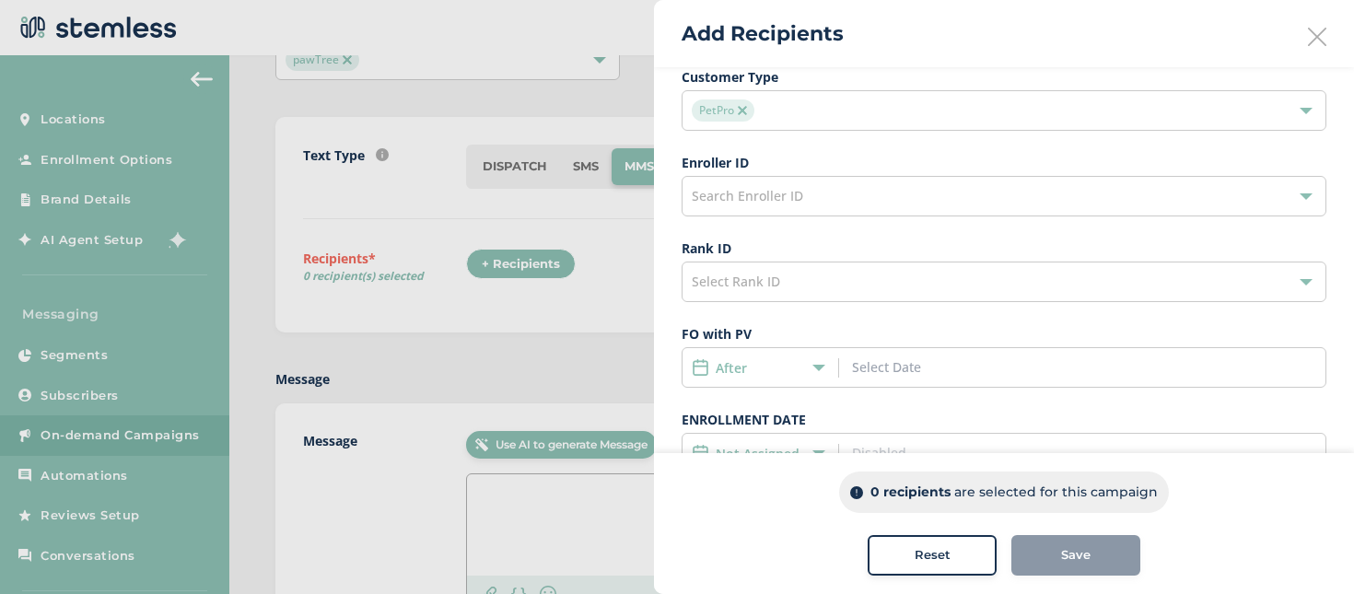
scroll to position [308, 0]
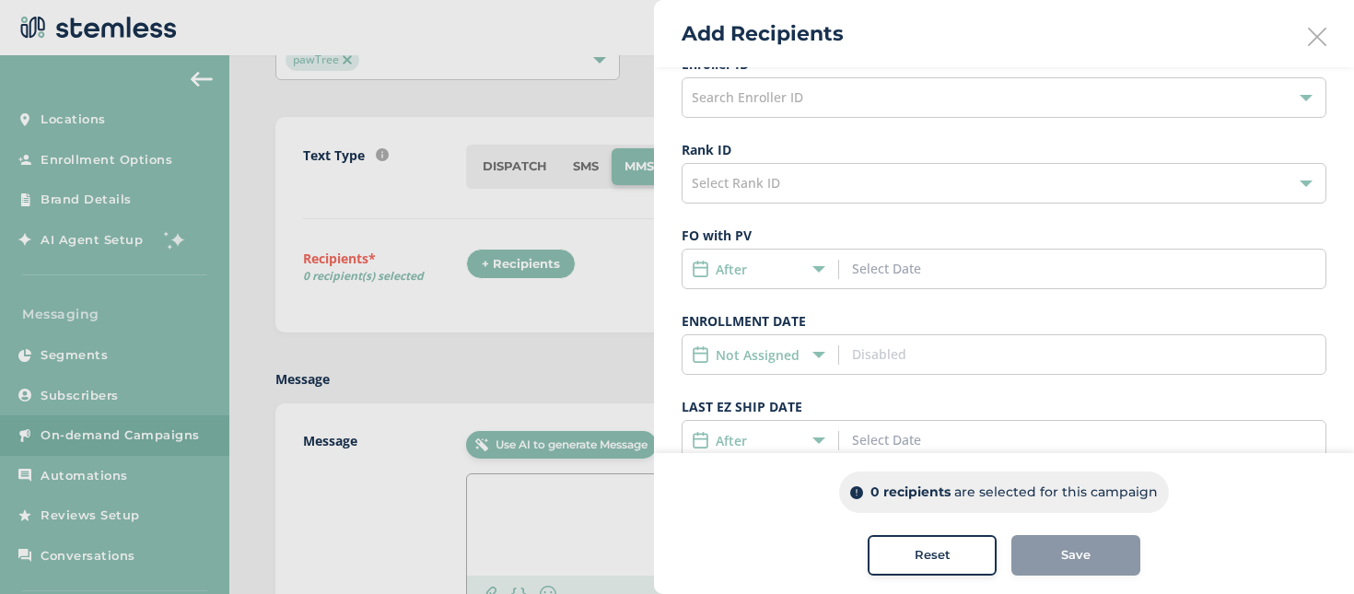
click at [807, 351] on div "Not Assigned" at bounding box center [756, 354] width 128 height 19
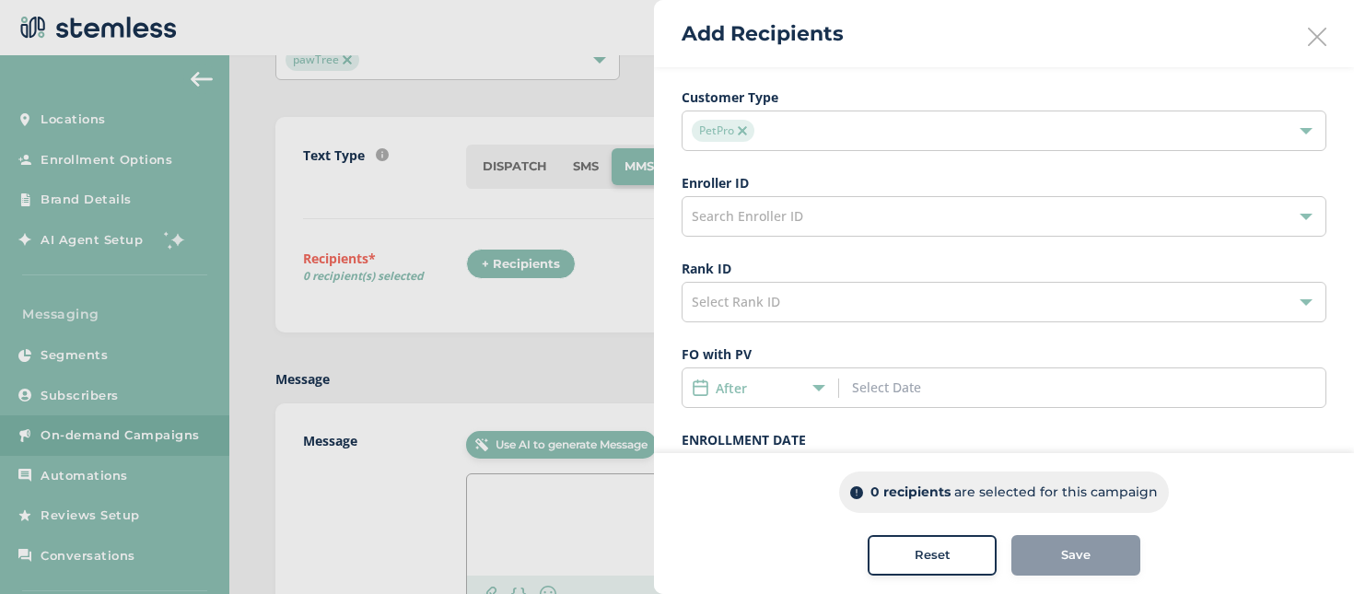
scroll to position [161, 0]
